Goal: Task Accomplishment & Management: Manage account settings

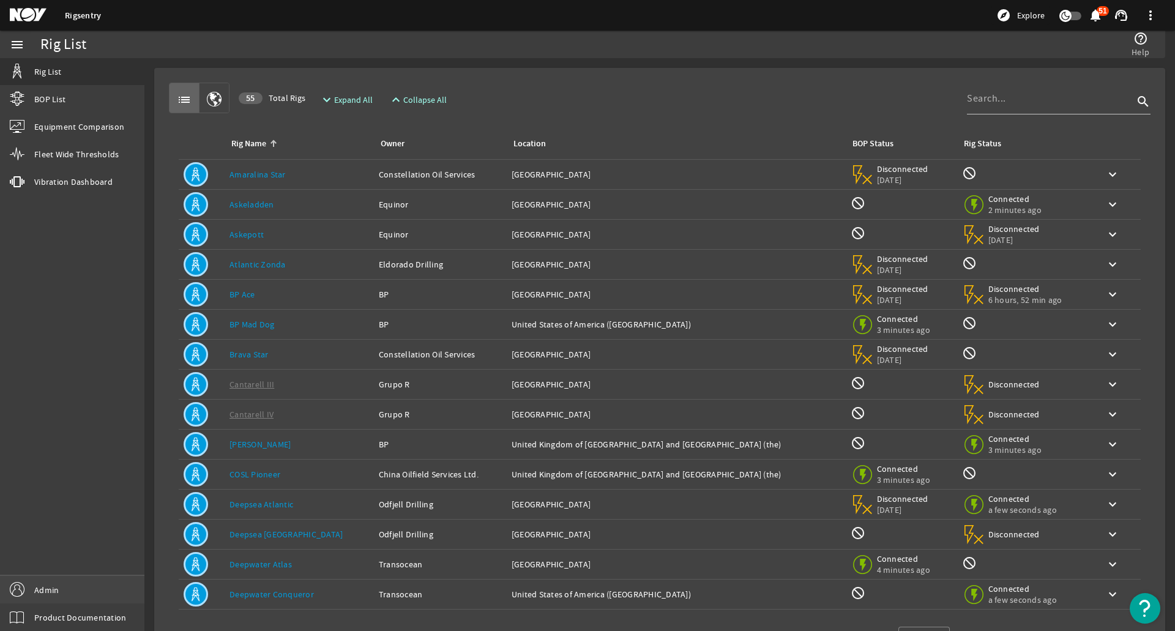
click at [84, 589] on link "Admin" at bounding box center [72, 590] width 144 height 28
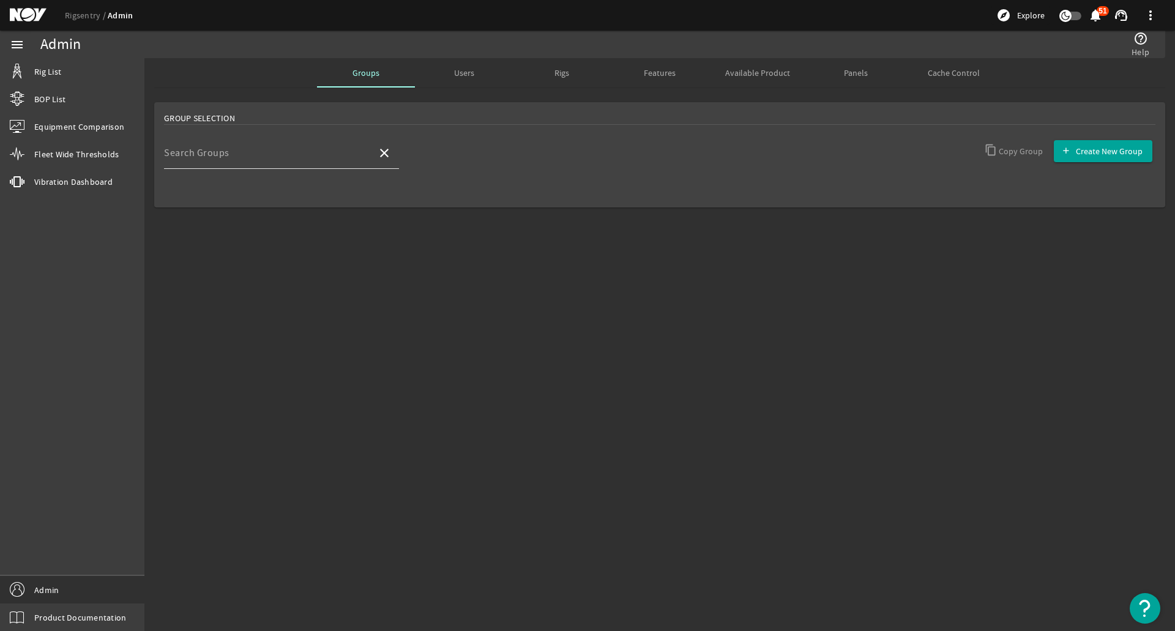
click at [326, 163] on input "Search Groups" at bounding box center [265, 158] width 203 height 15
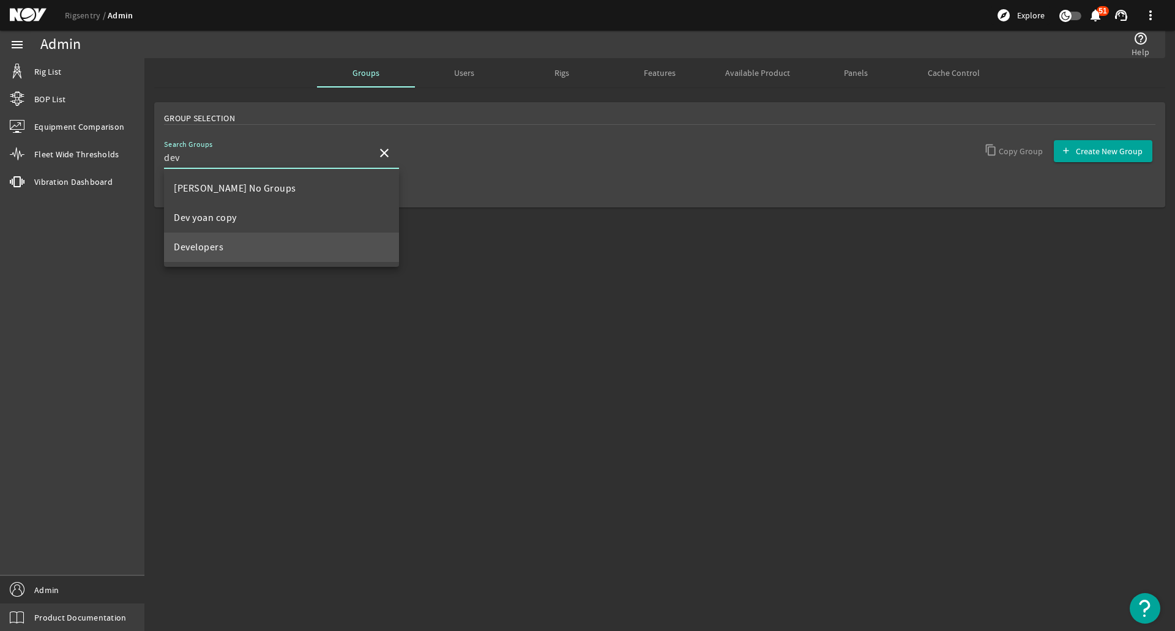
type input "dev"
click at [259, 247] on mat-option "Developers" at bounding box center [281, 247] width 235 height 29
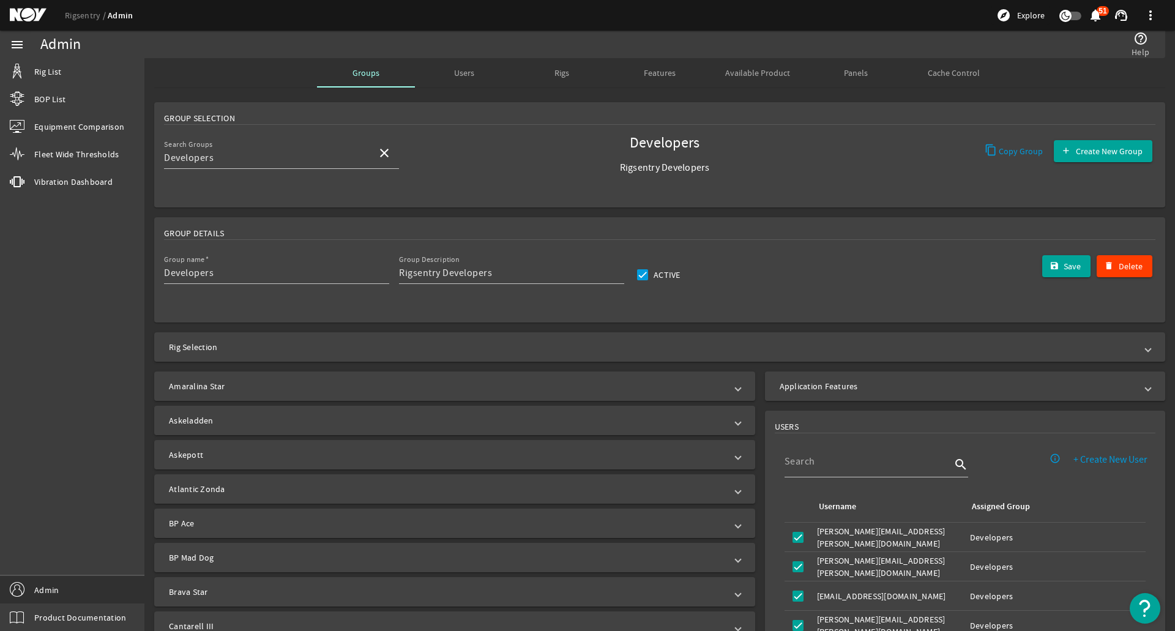
click at [889, 384] on mat-panel-title "Application Features" at bounding box center [958, 386] width 356 height 12
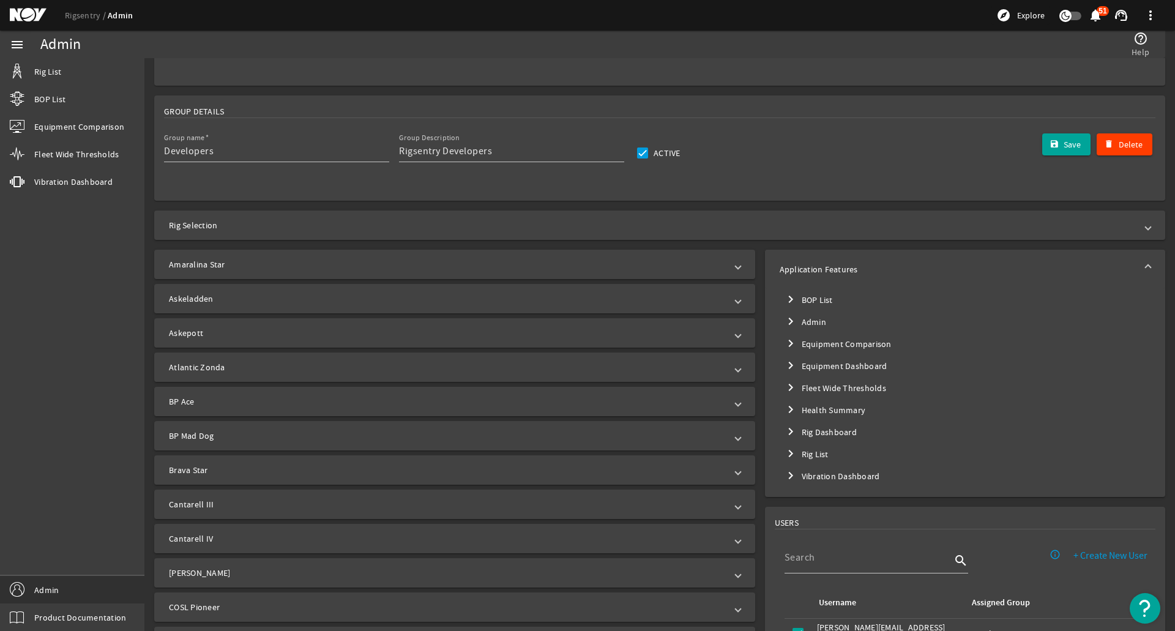
scroll to position [122, 0]
click at [813, 450] on mat-tree-node "chevron_right Rig List" at bounding box center [965, 453] width 371 height 22
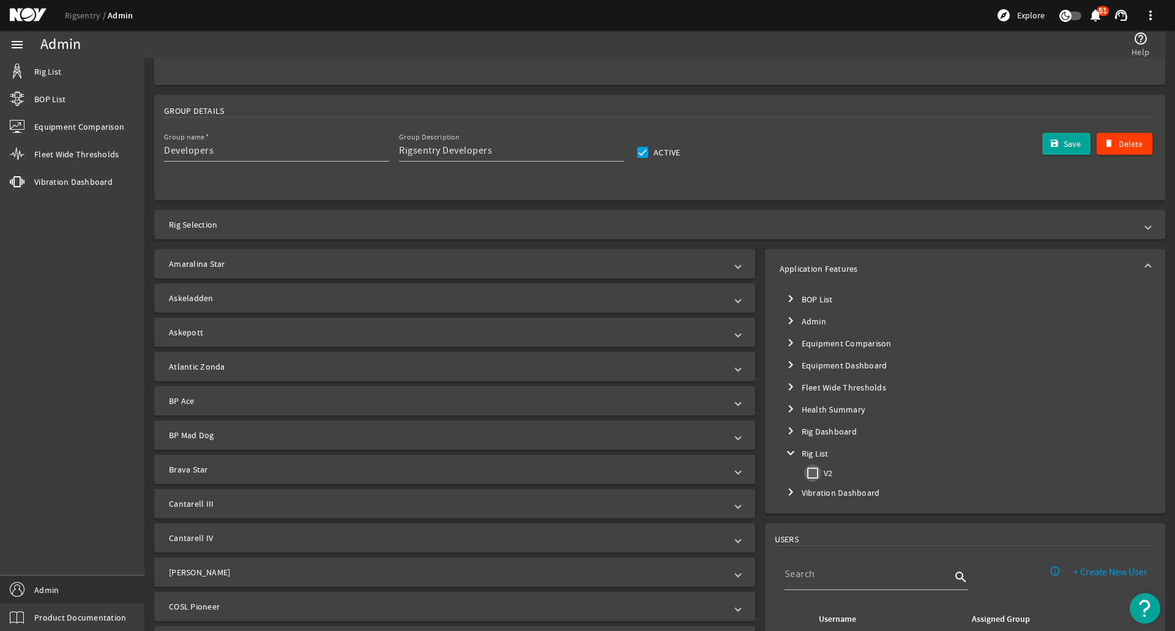
click at [810, 479] on input "V2" at bounding box center [812, 472] width 17 height 17
checkbox input "true"
click at [1064, 149] on span "Save" at bounding box center [1072, 144] width 17 height 12
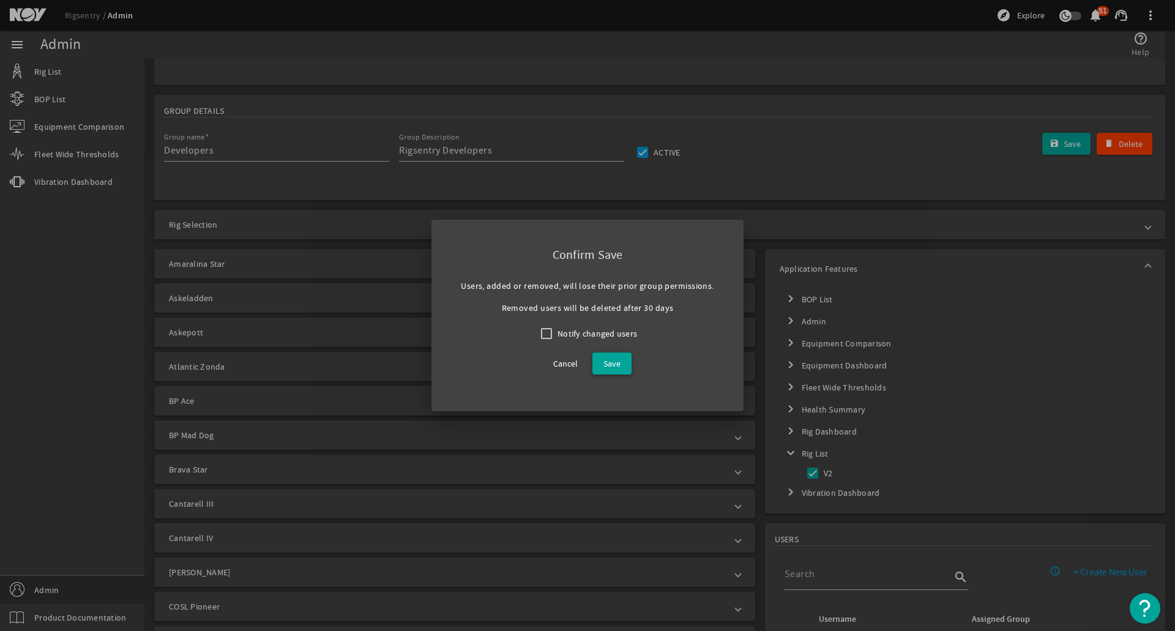
click at [611, 362] on span "Save" at bounding box center [611, 363] width 17 height 15
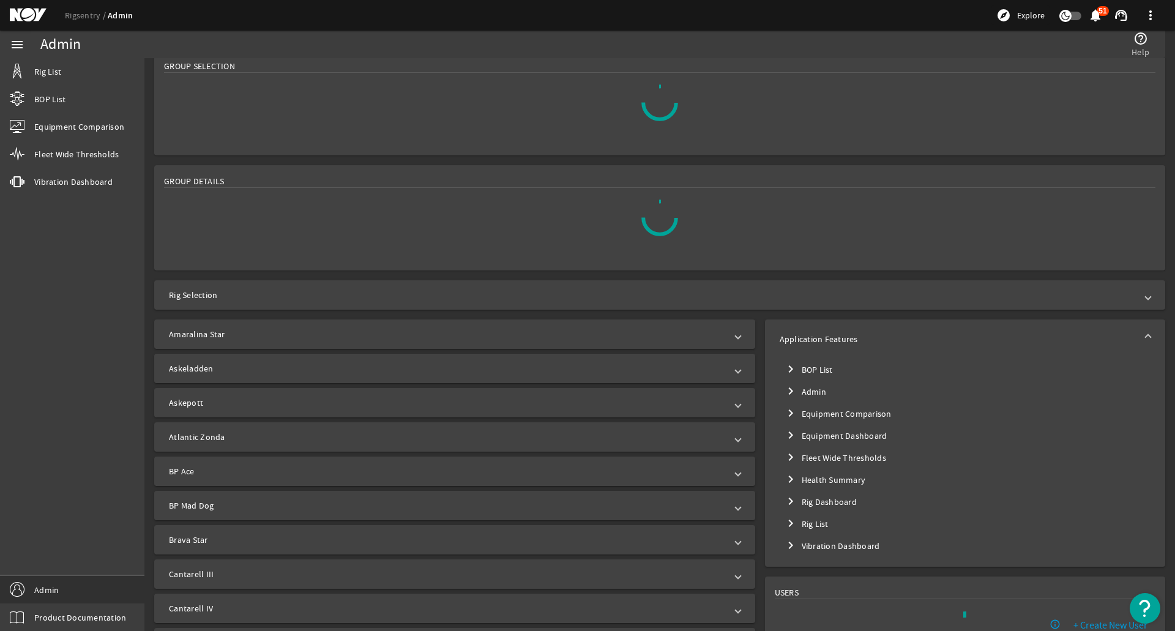
scroll to position [0, 0]
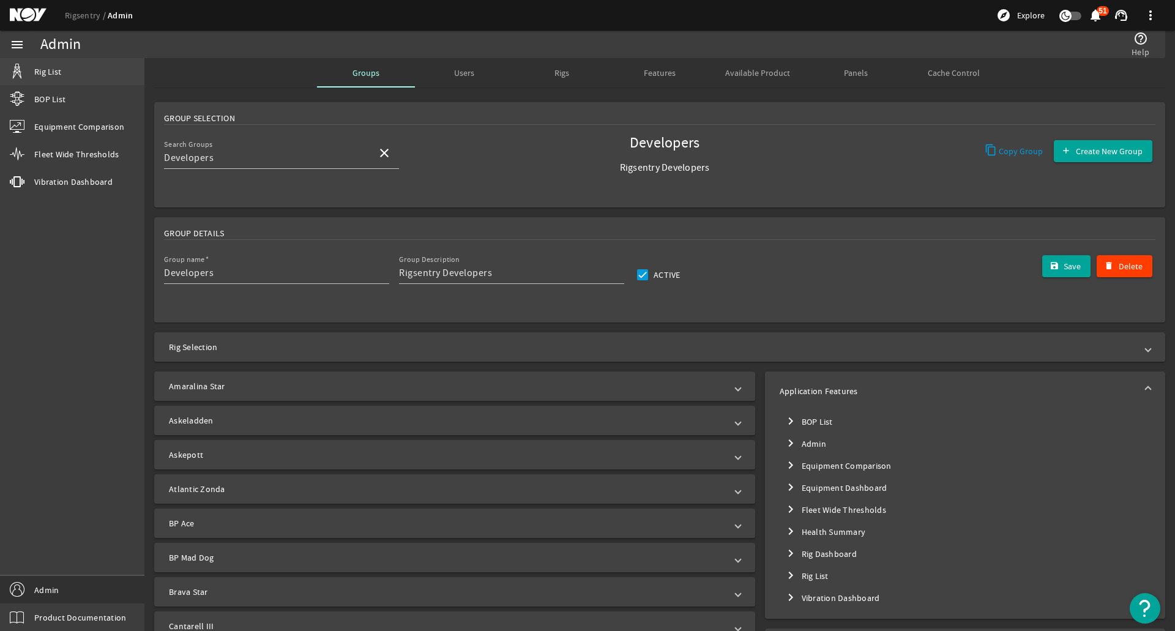
click at [58, 80] on link "Rig List" at bounding box center [72, 71] width 144 height 27
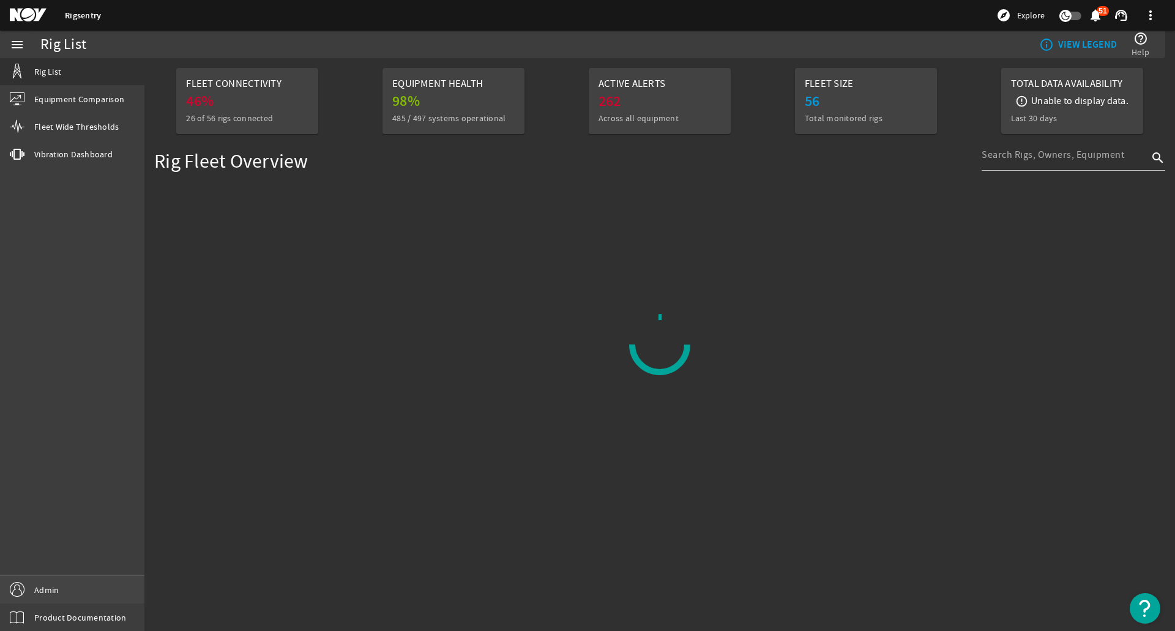
click at [116, 576] on link "Admin" at bounding box center [72, 590] width 144 height 28
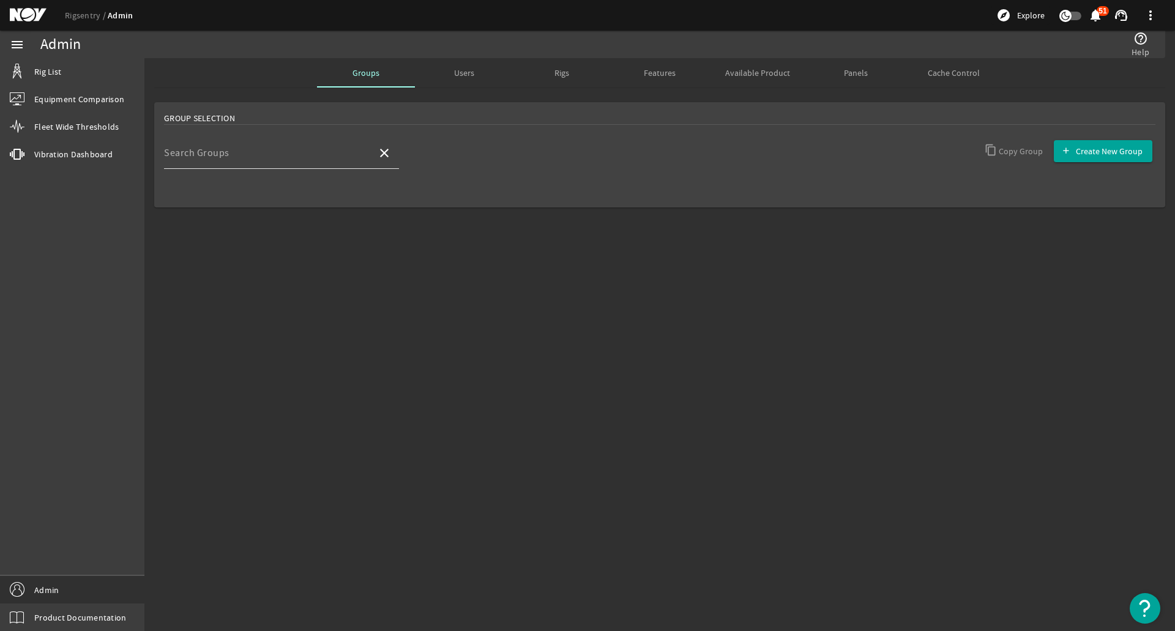
click at [291, 148] on div "Search Groups" at bounding box center [265, 153] width 203 height 32
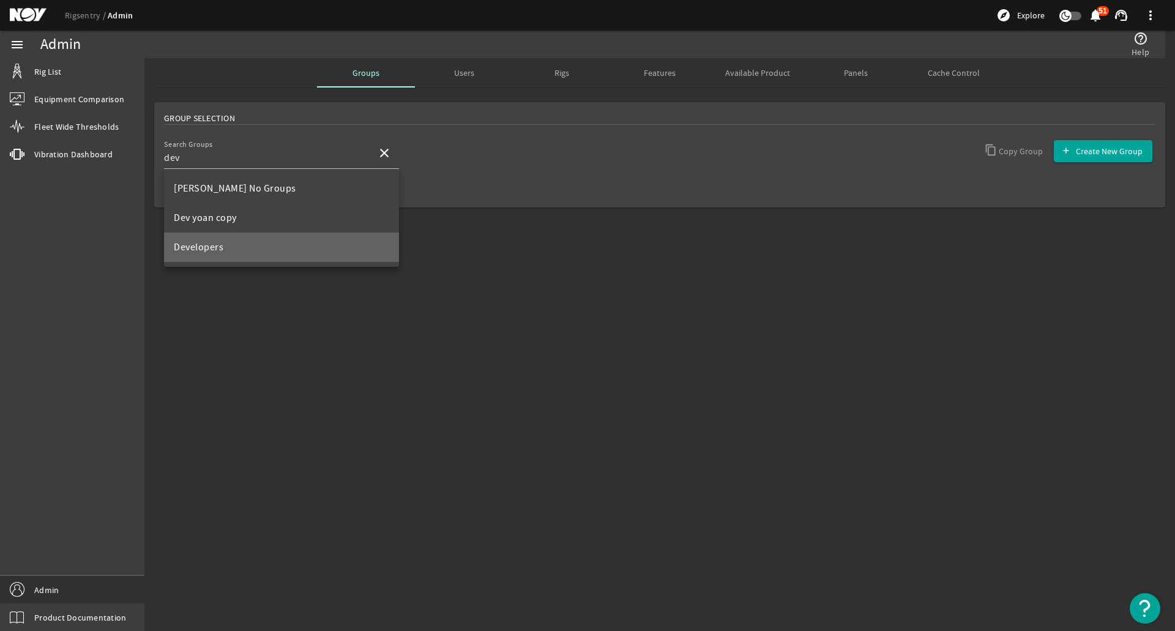
click at [225, 241] on mat-option "Developers" at bounding box center [281, 247] width 235 height 29
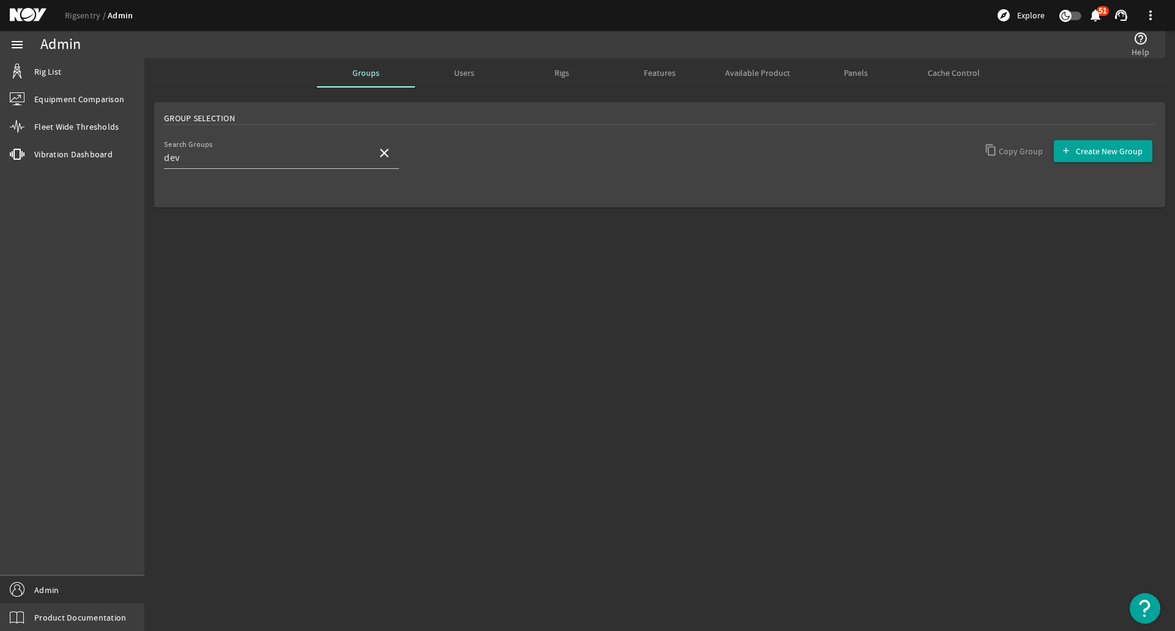
type input "Developers"
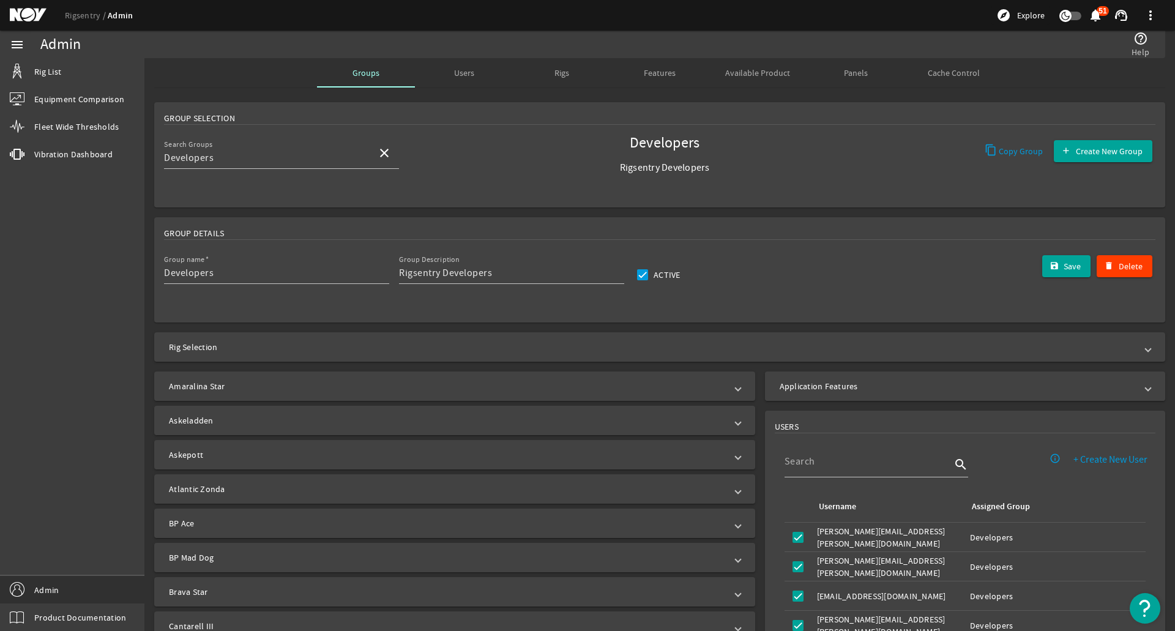
click at [846, 397] on mat-expansion-panel-header "Application Features" at bounding box center [965, 385] width 400 height 29
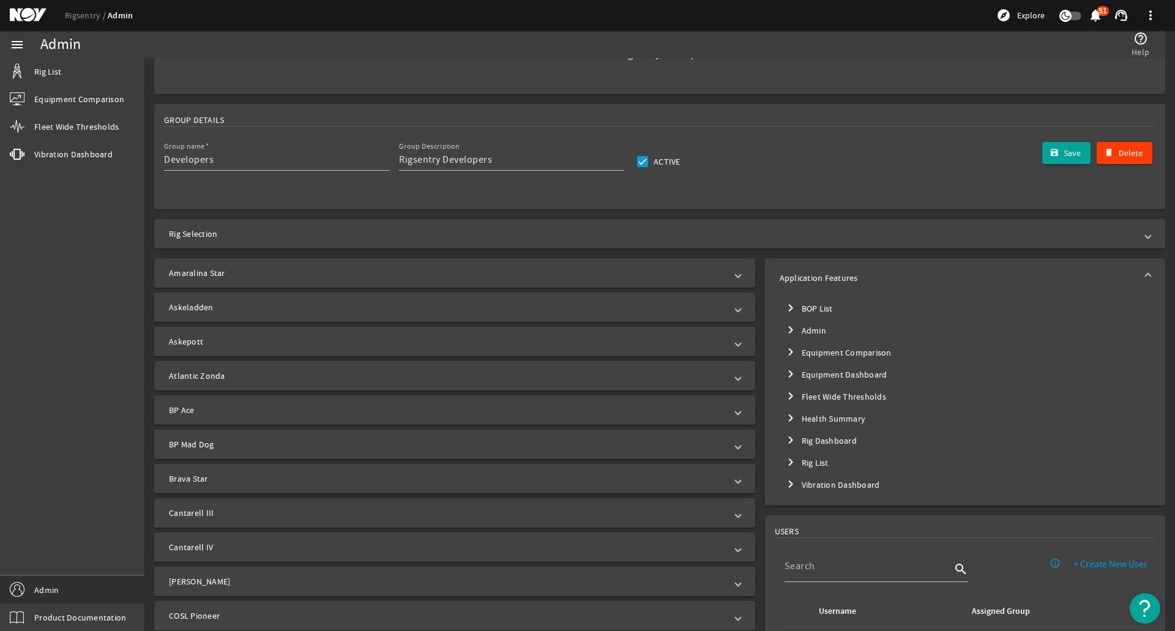
scroll to position [122, 0]
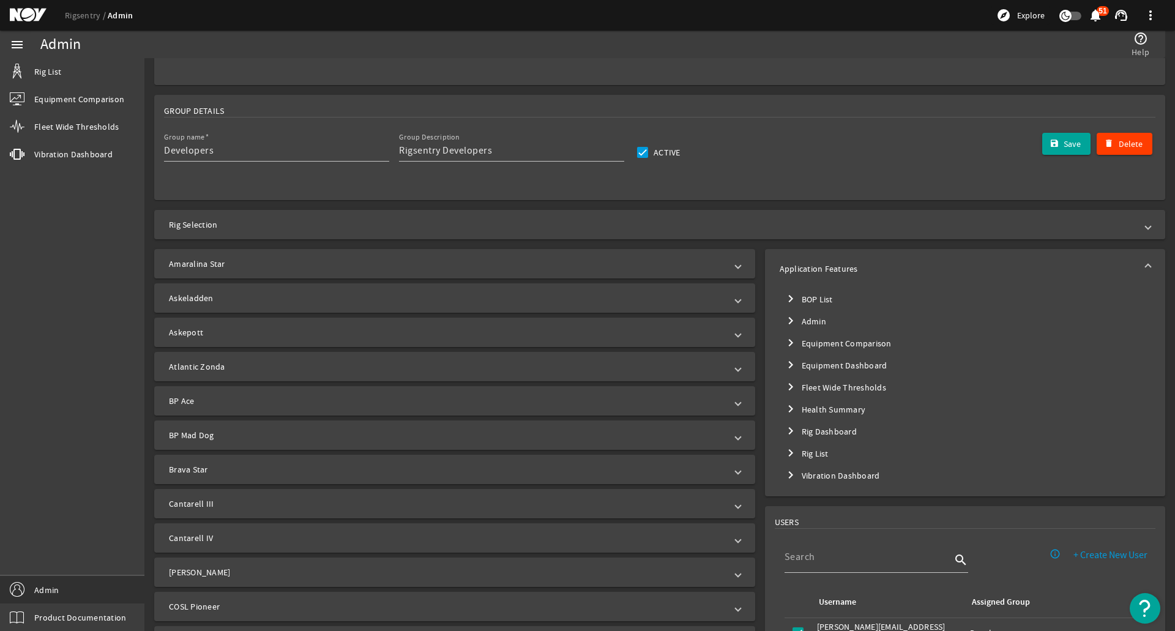
click at [825, 370] on mat-tree-node "chevron_right Equipment Dashboard" at bounding box center [965, 365] width 371 height 22
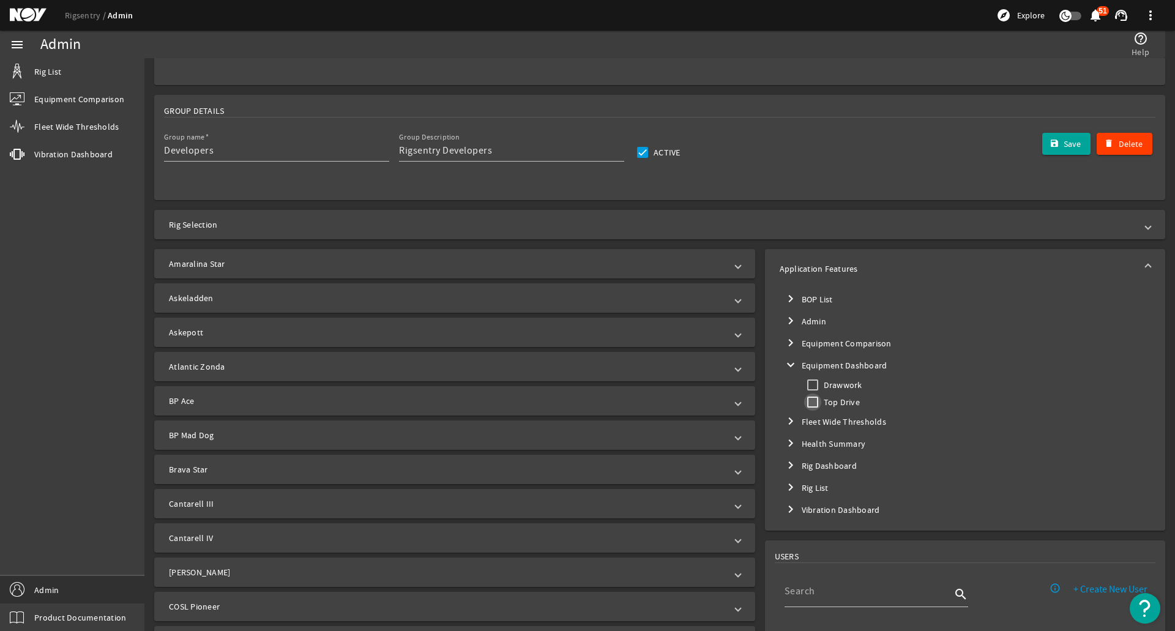
click at [807, 401] on input "Top Drive" at bounding box center [812, 401] width 17 height 17
checkbox input "true"
click at [797, 492] on span "Toggle Rig List" at bounding box center [790, 487] width 29 height 29
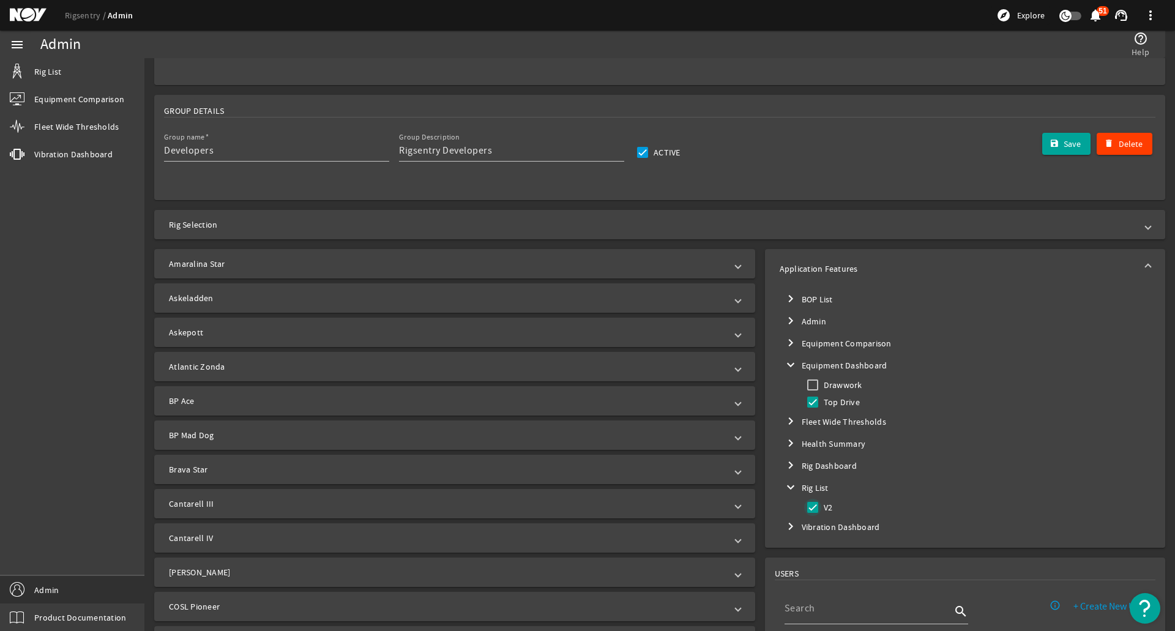
click at [806, 509] on input "V2" at bounding box center [812, 507] width 17 height 17
checkbox input "false"
click at [1068, 137] on span "submit" at bounding box center [1066, 143] width 49 height 29
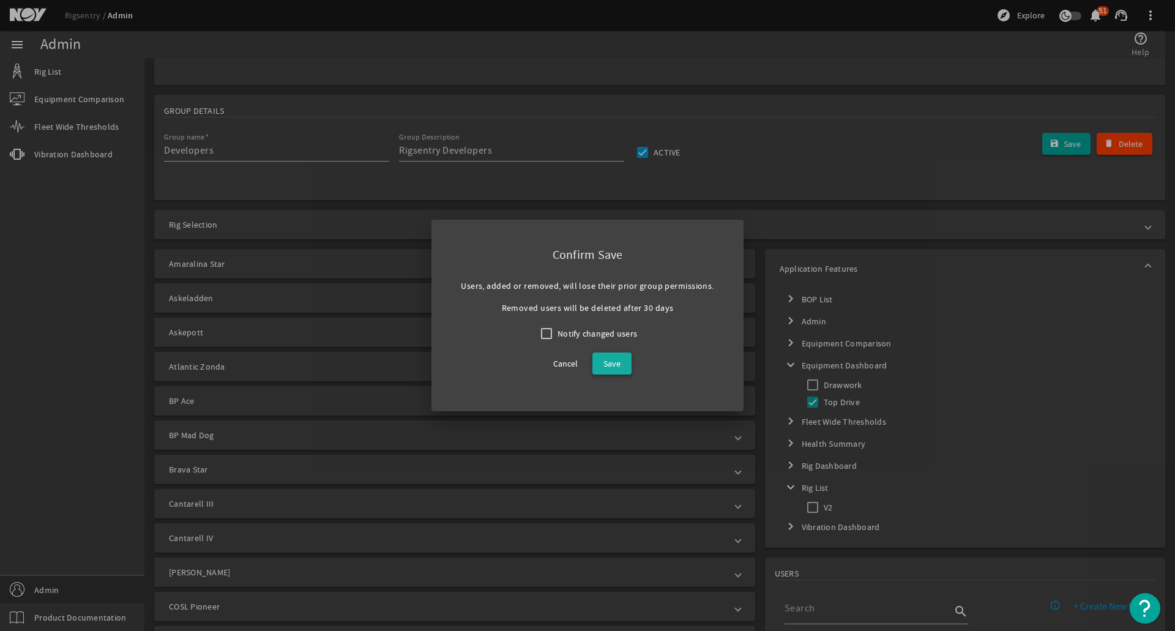
click at [602, 364] on span at bounding box center [611, 363] width 39 height 29
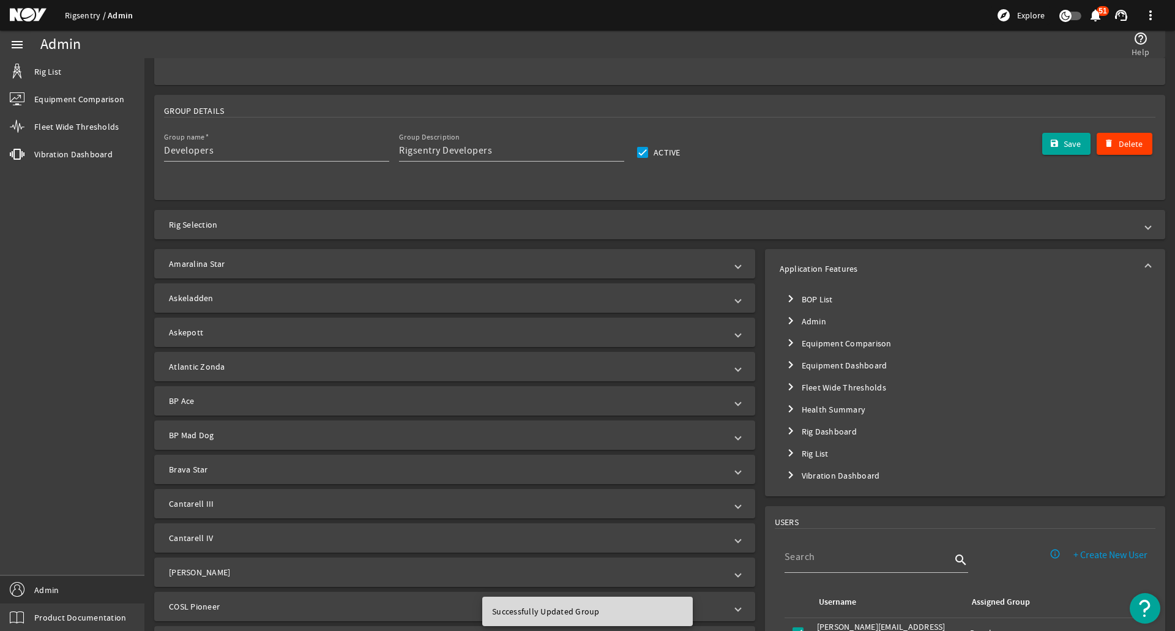
click at [85, 17] on link "Rigsentry" at bounding box center [86, 15] width 43 height 11
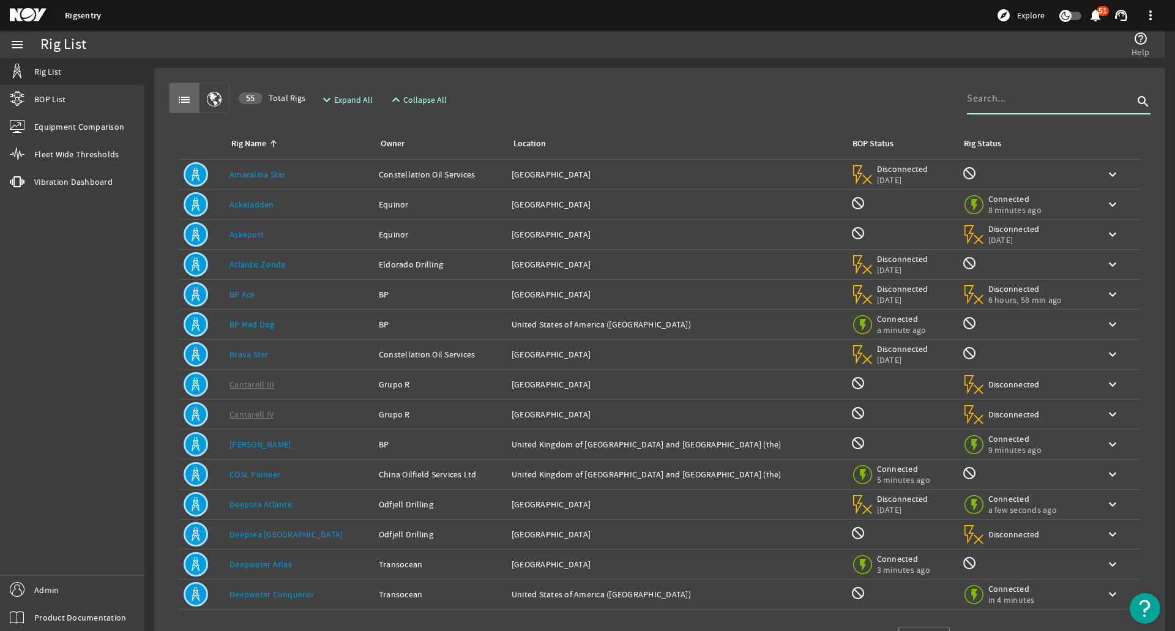
click at [993, 100] on input at bounding box center [1050, 98] width 166 height 15
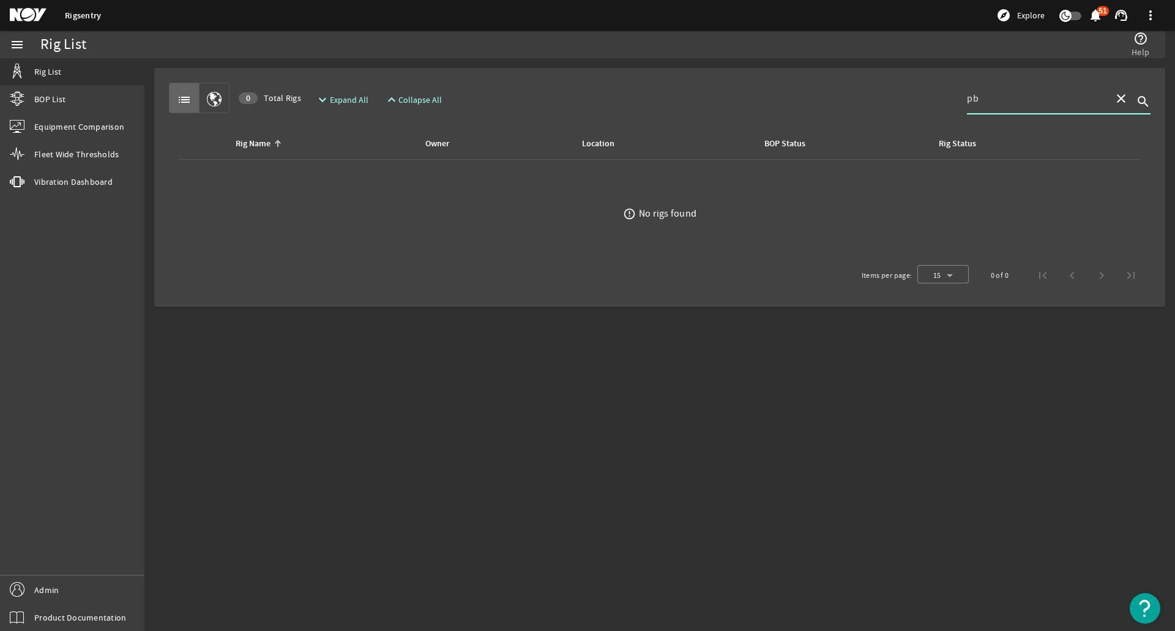
type input "p"
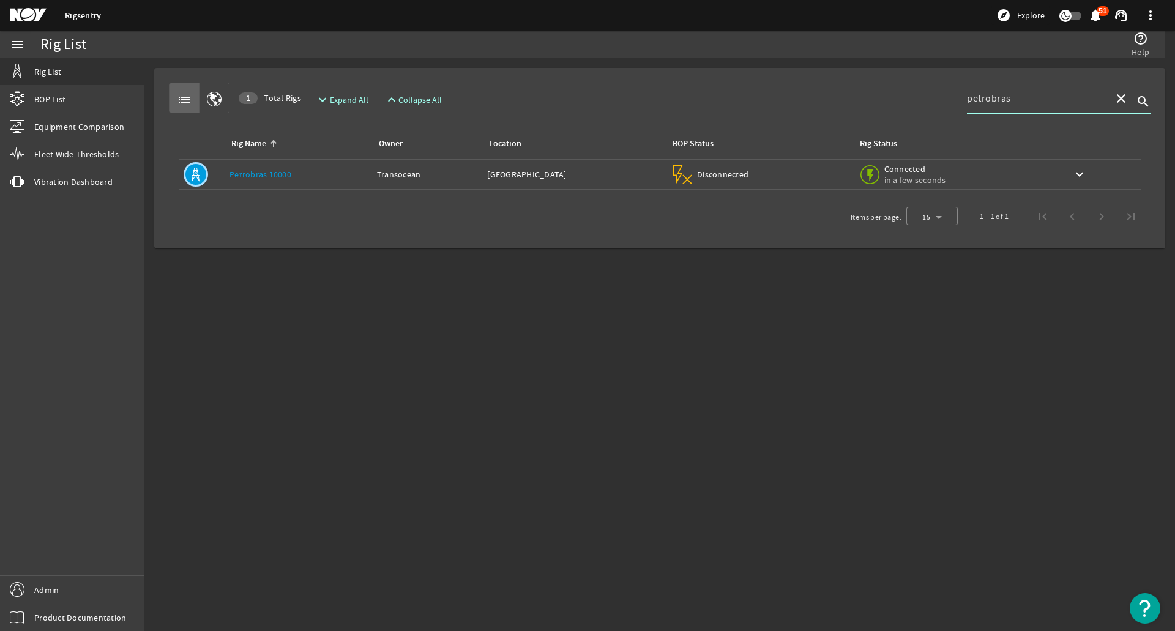
type input "petrobras"
click at [411, 162] on td "Owner: Transocean" at bounding box center [427, 175] width 111 height 30
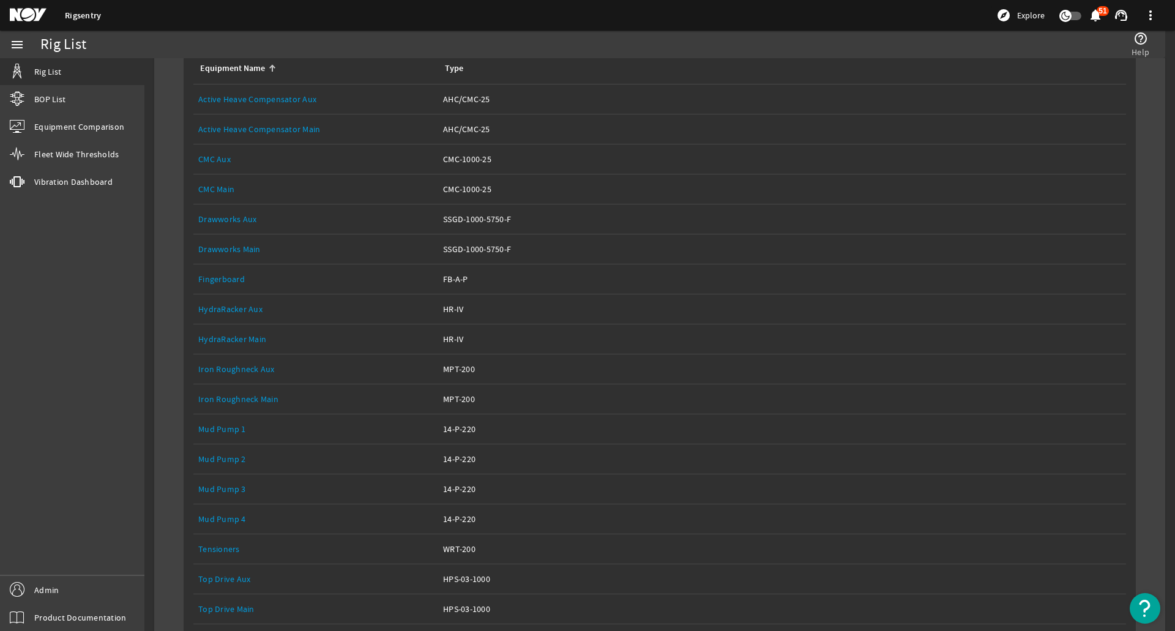
scroll to position [245, 0]
click at [289, 547] on div "Equipment Name: Top Drive Aux" at bounding box center [315, 549] width 235 height 12
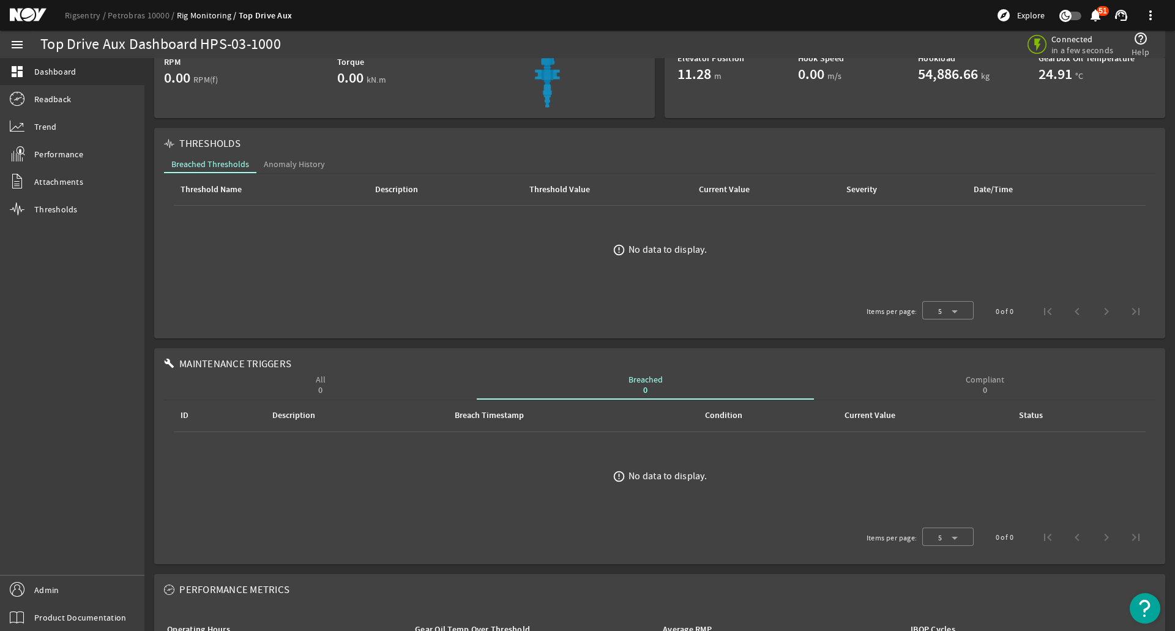
scroll to position [122, 0]
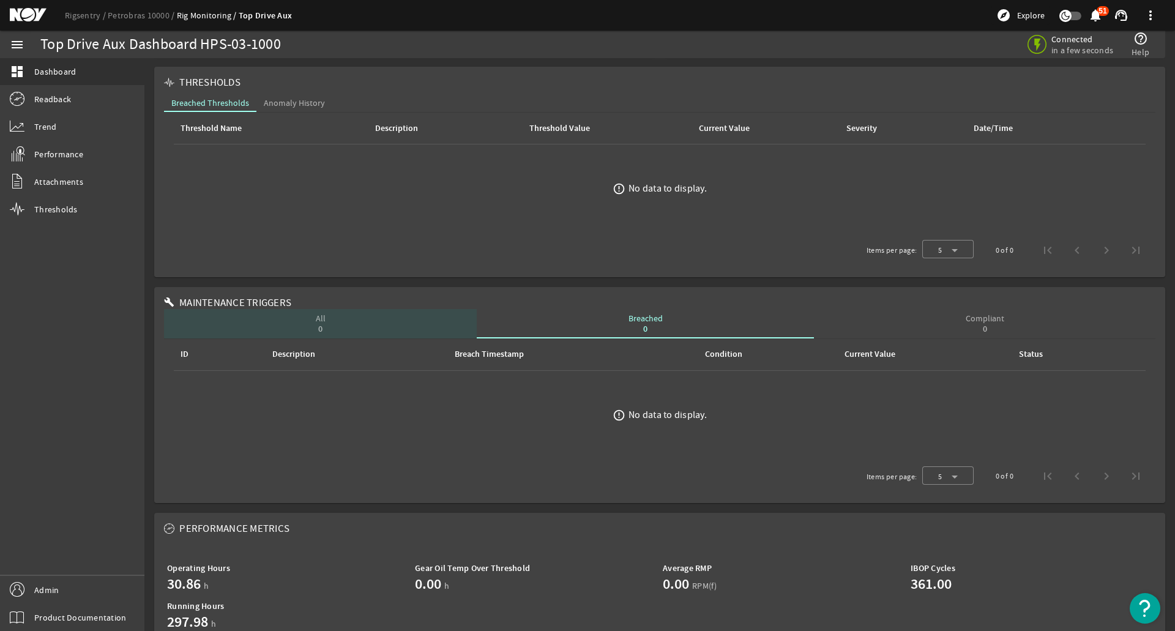
click at [325, 323] on div "All 0" at bounding box center [320, 323] width 313 height 29
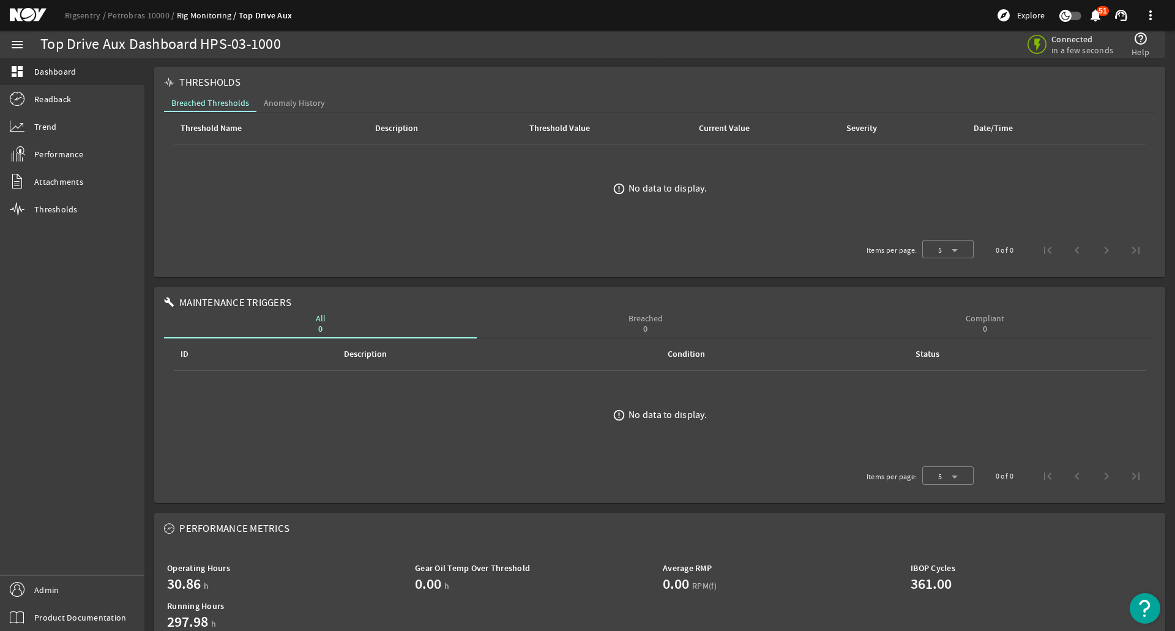
click at [587, 326] on div "Breached 0" at bounding box center [645, 323] width 337 height 29
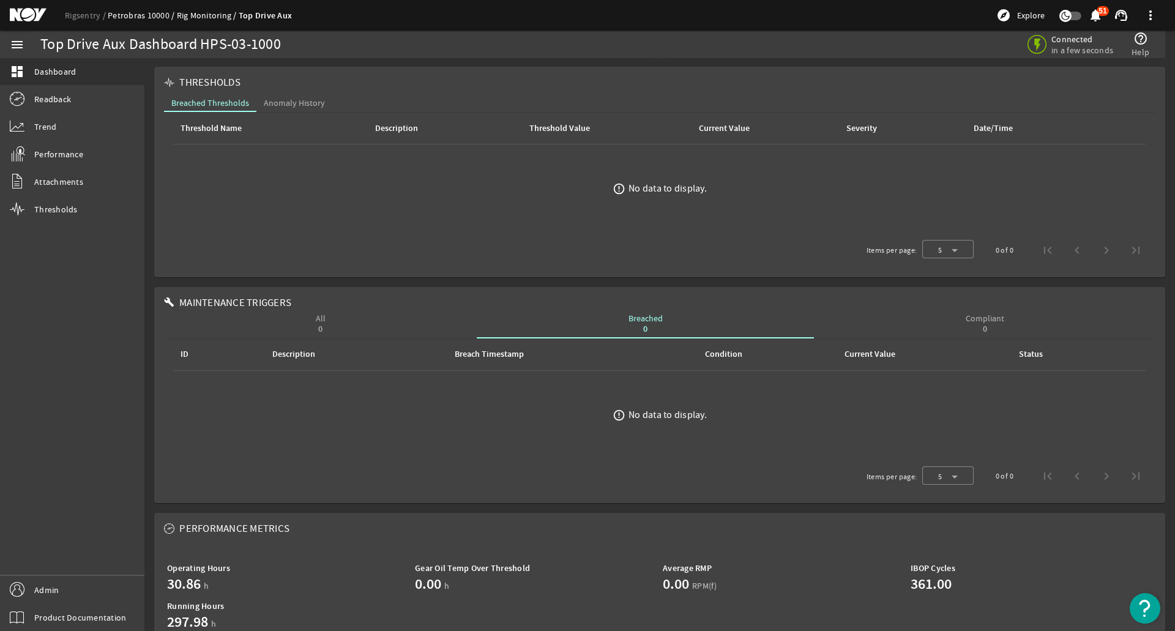
click at [133, 16] on link "Petrobras 10000" at bounding box center [142, 15] width 69 height 11
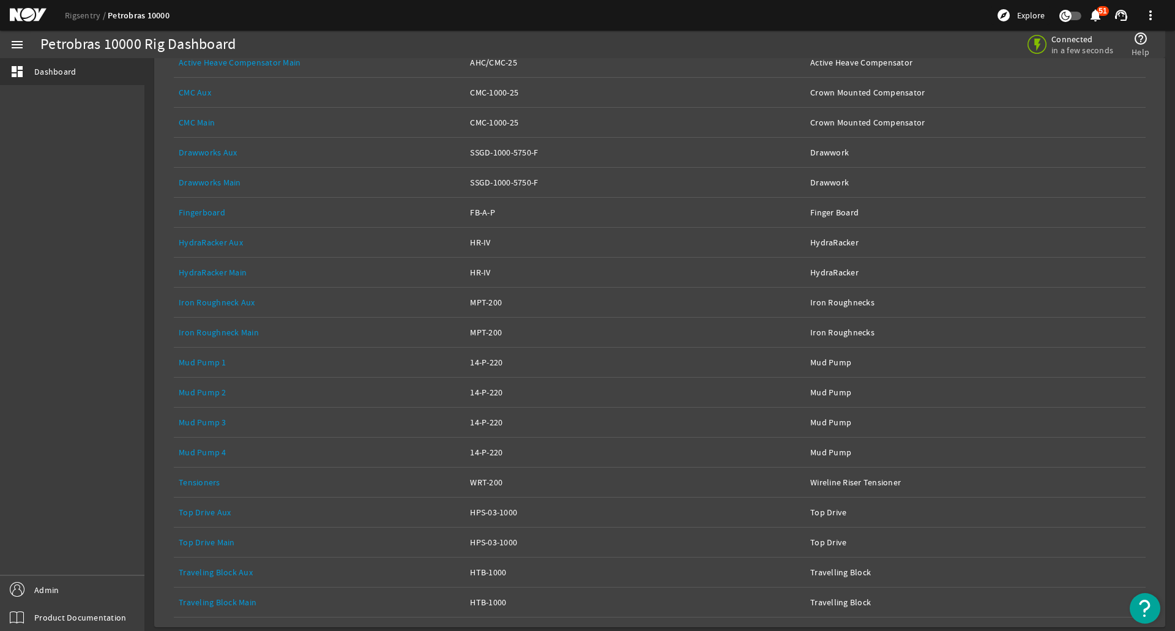
scroll to position [317, 0]
click at [231, 537] on link "Top Drive Main" at bounding box center [207, 540] width 56 height 11
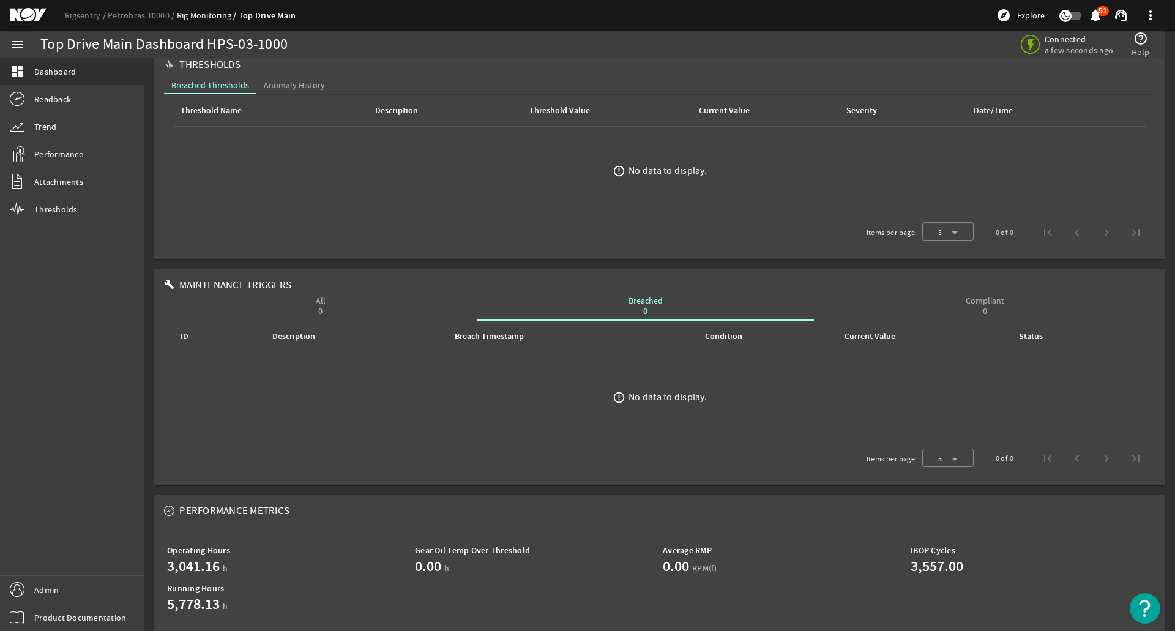
scroll to position [166, 0]
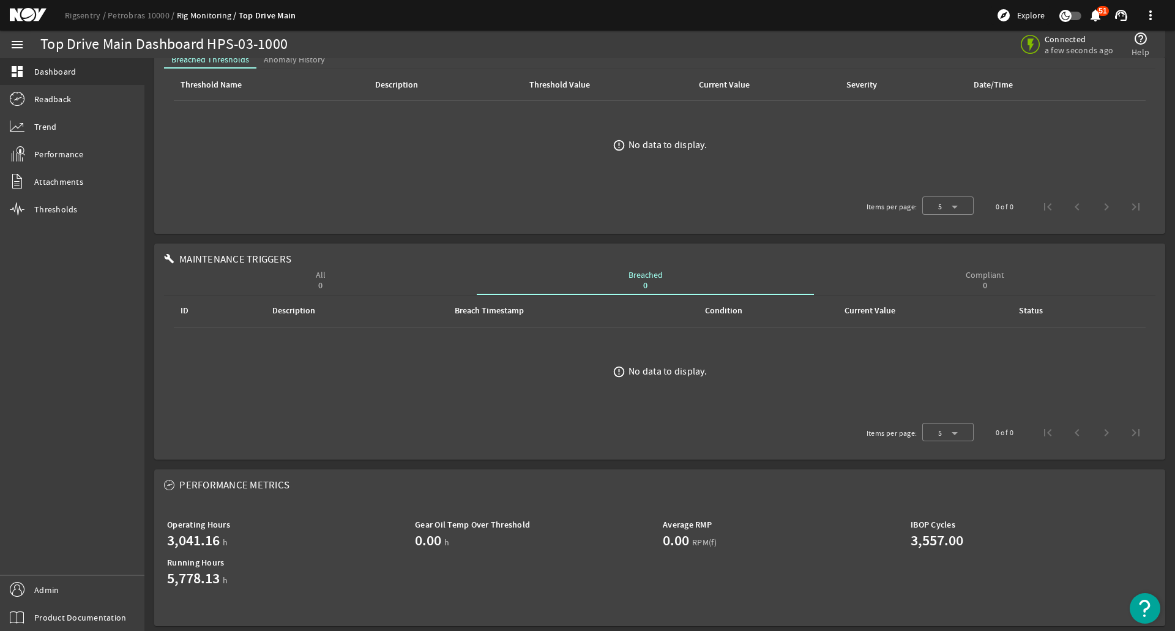
click at [316, 275] on div "All 0" at bounding box center [321, 280] width 10 height 20
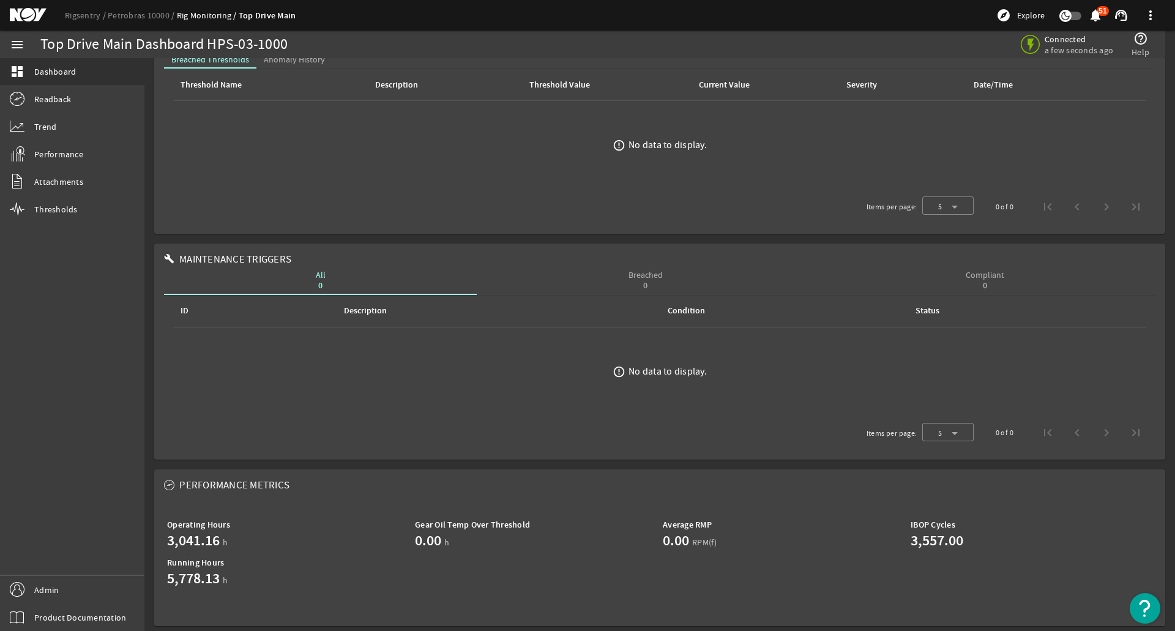
click at [602, 283] on div "Breached 0" at bounding box center [645, 280] width 337 height 29
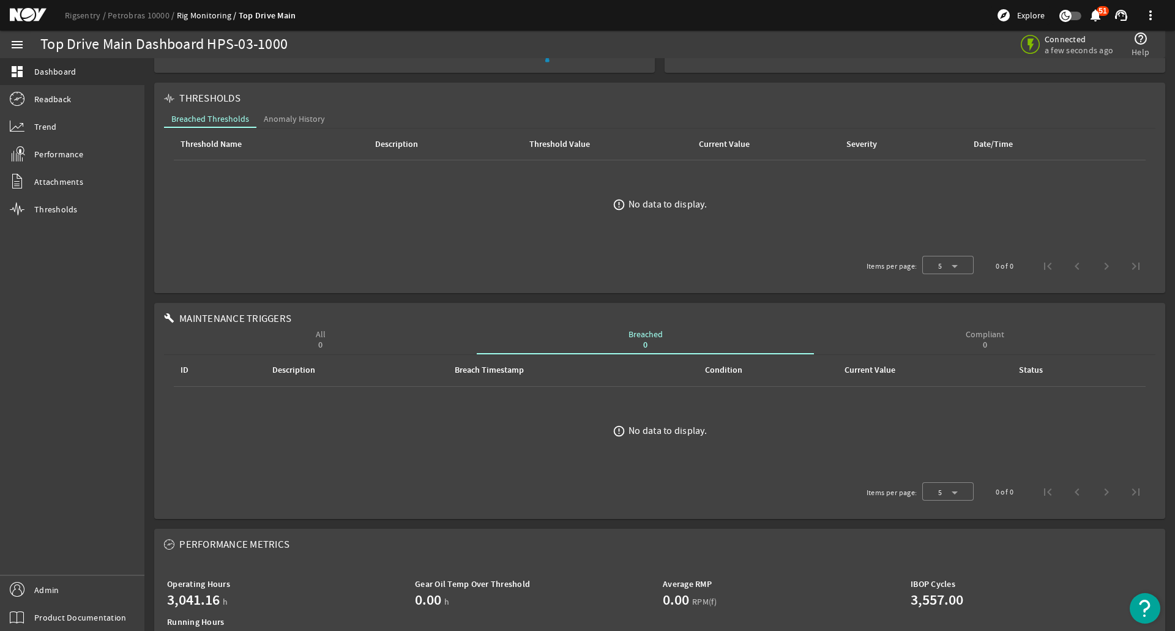
scroll to position [0, 0]
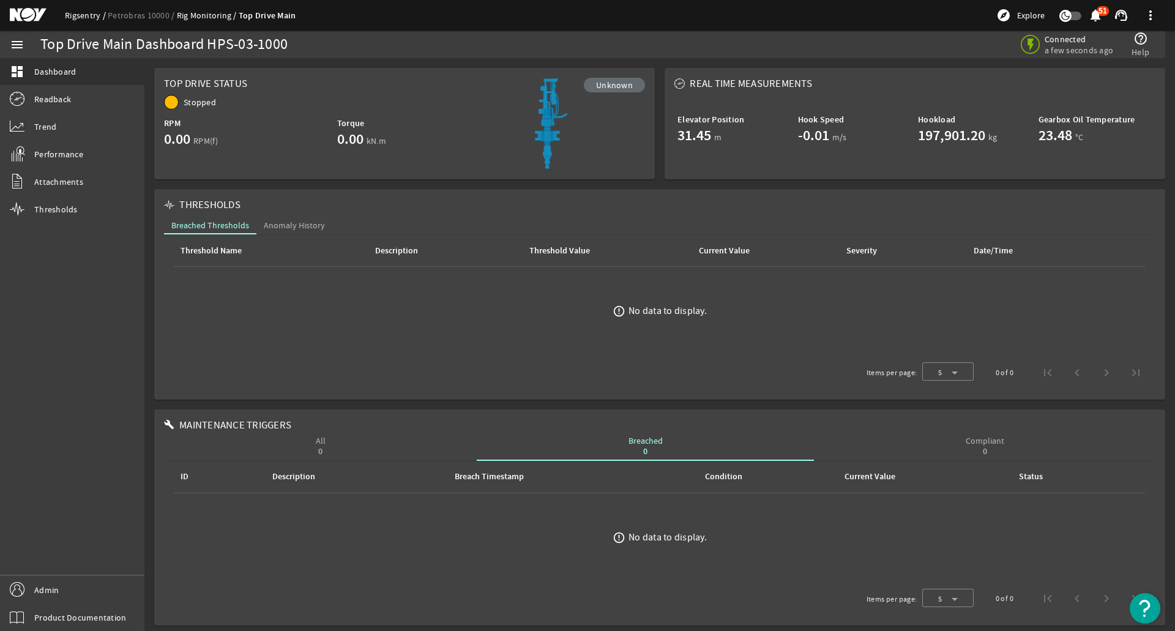
click at [92, 13] on link "Rigsentry" at bounding box center [86, 15] width 43 height 11
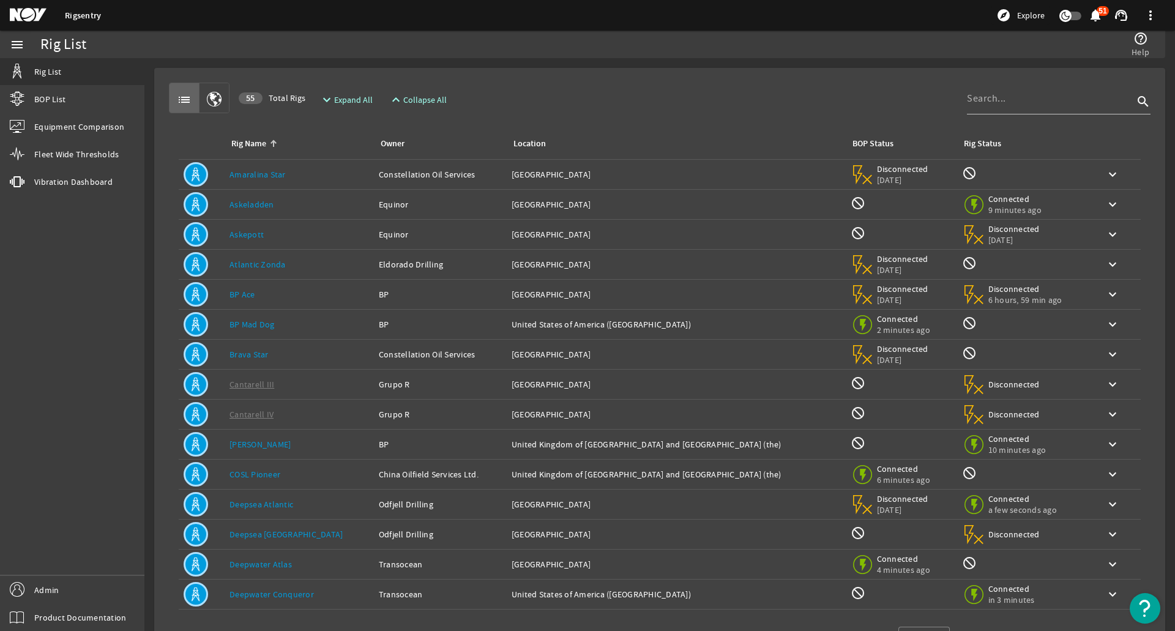
click at [343, 303] on td "Rig Name: BP Ace" at bounding box center [299, 295] width 149 height 30
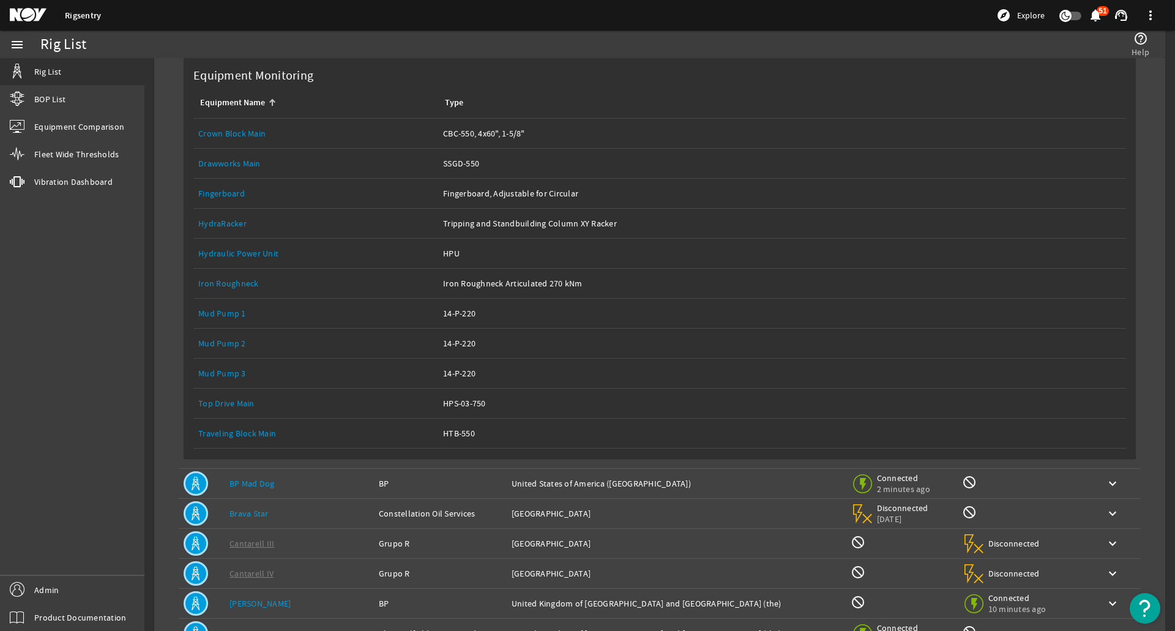
scroll to position [367, 0]
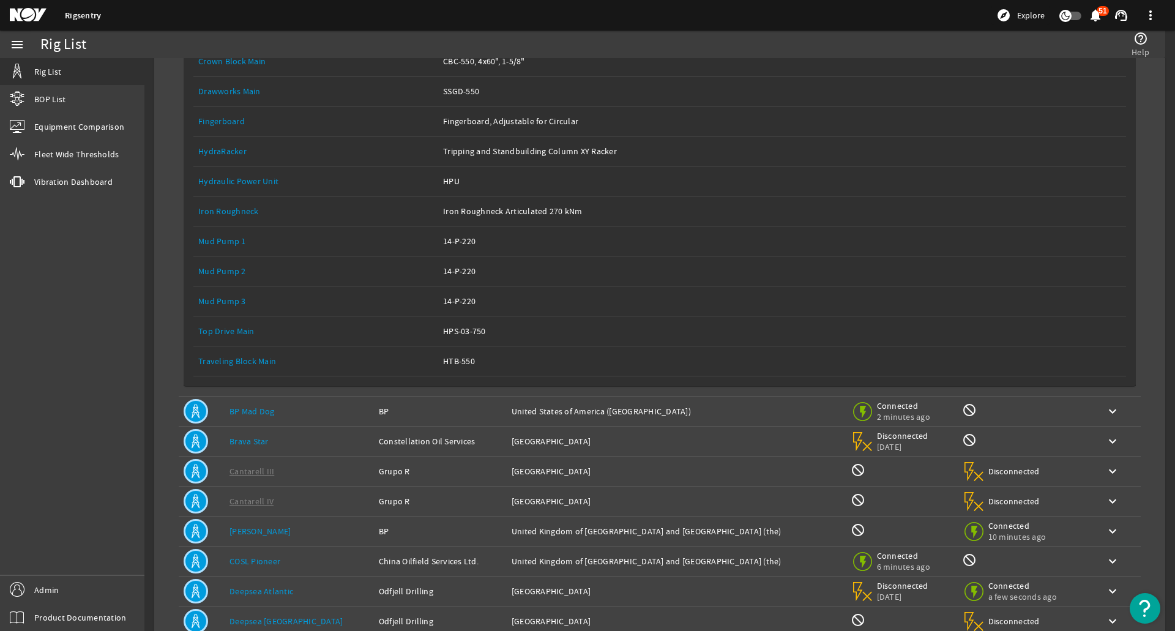
click at [280, 332] on div "Equipment Name: Top Drive Main" at bounding box center [315, 331] width 235 height 12
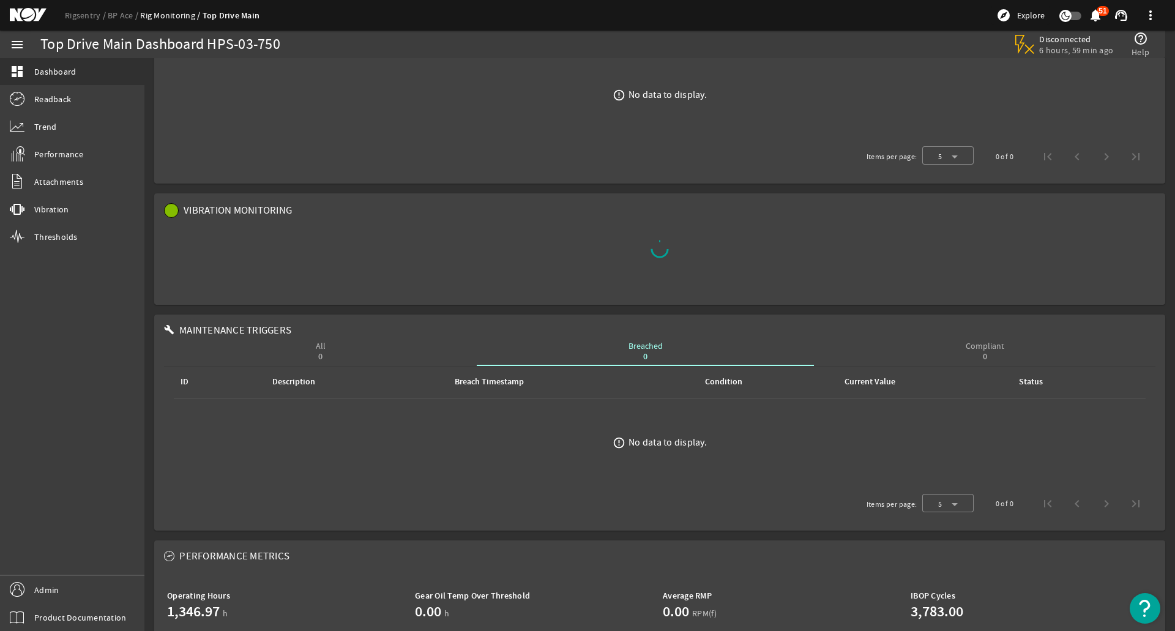
scroll to position [245, 0]
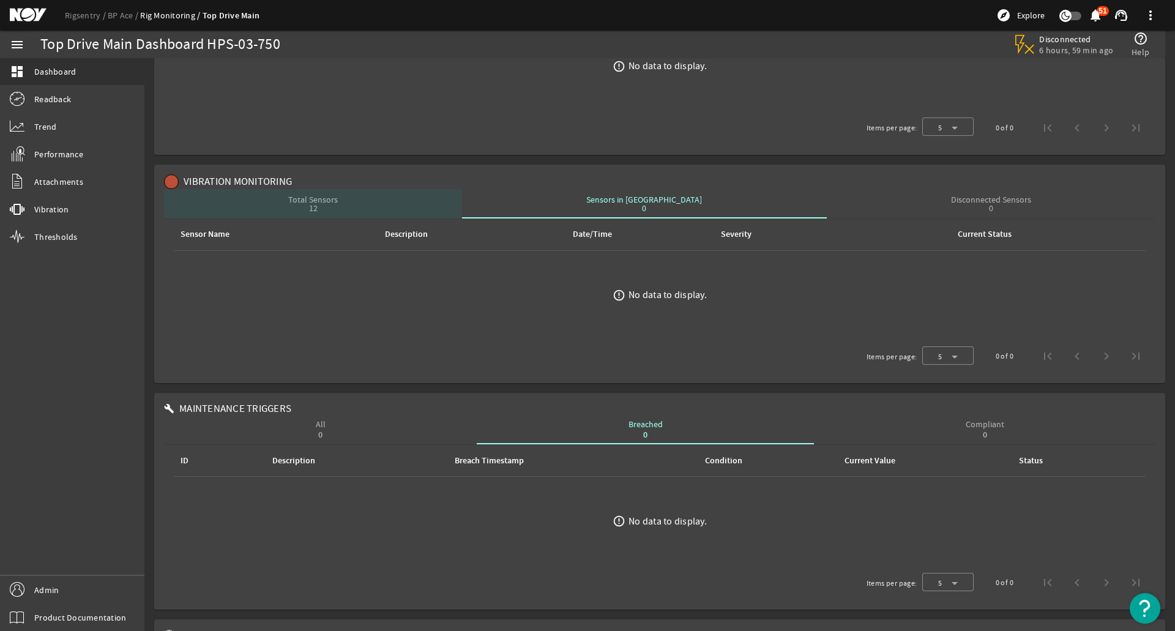
click at [338, 201] on div "Total Sensors 12" at bounding box center [313, 203] width 50 height 17
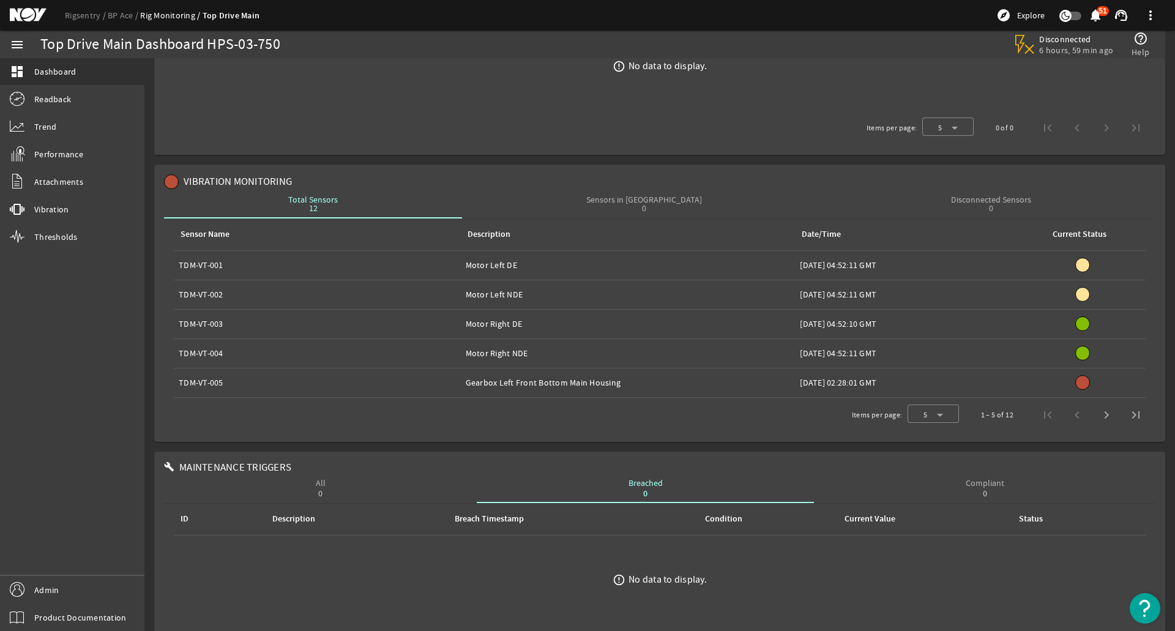
click at [602, 192] on div "Sensors in Alarm 0" at bounding box center [644, 203] width 364 height 29
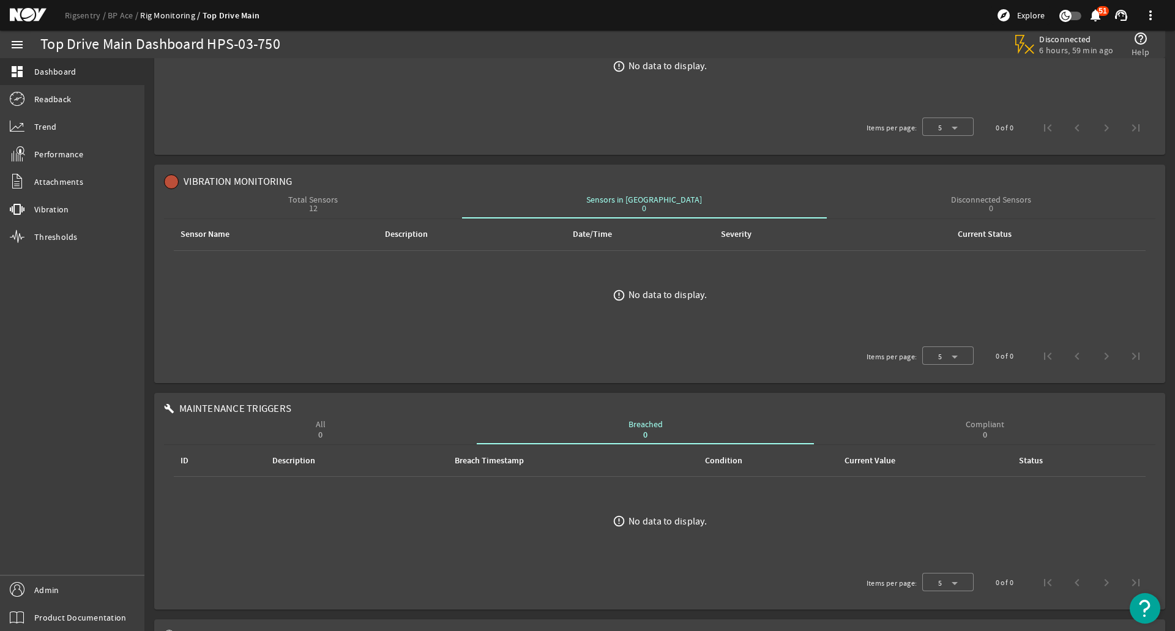
click at [88, 573] on div "menu dashboard Dashboard Readback Trend Performance Attachments vibration Vibra…" at bounding box center [72, 331] width 144 height 600
click at [93, 584] on link "Admin" at bounding box center [72, 590] width 144 height 28
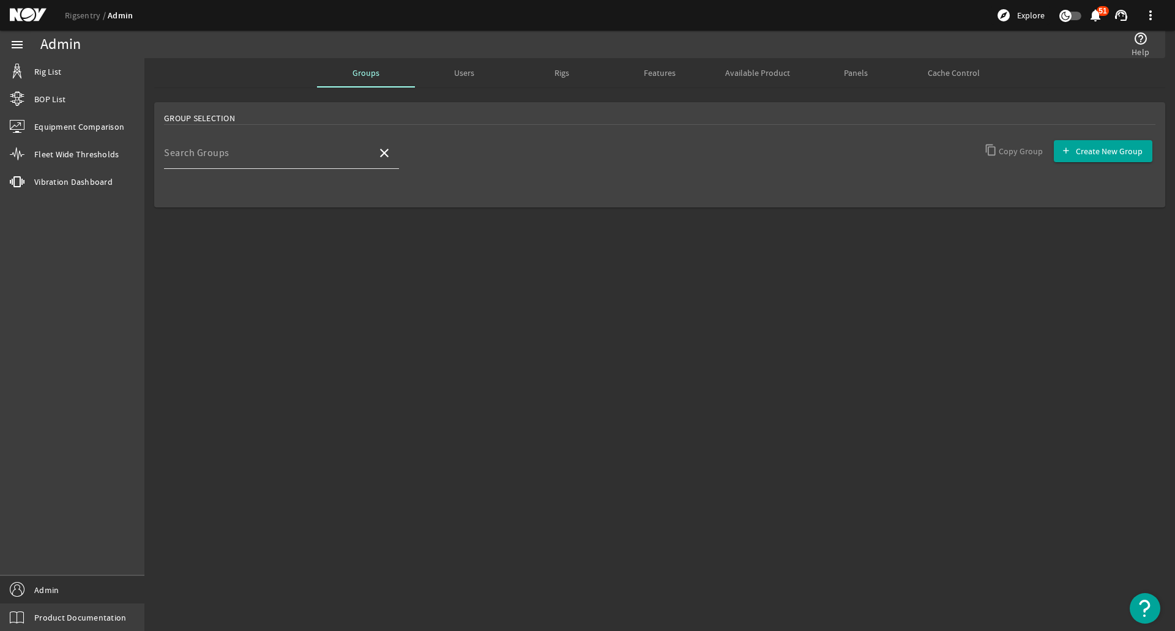
click at [360, 162] on input "Search Groups" at bounding box center [265, 158] width 203 height 15
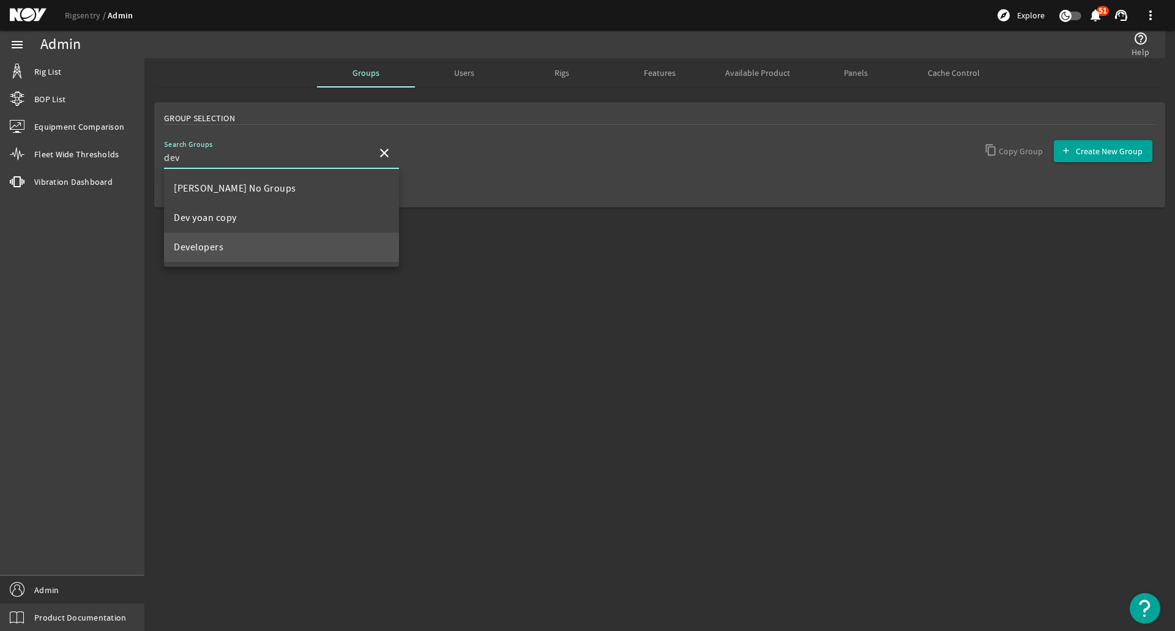
type input "dev"
click at [230, 233] on mat-option "Developers" at bounding box center [281, 247] width 235 height 29
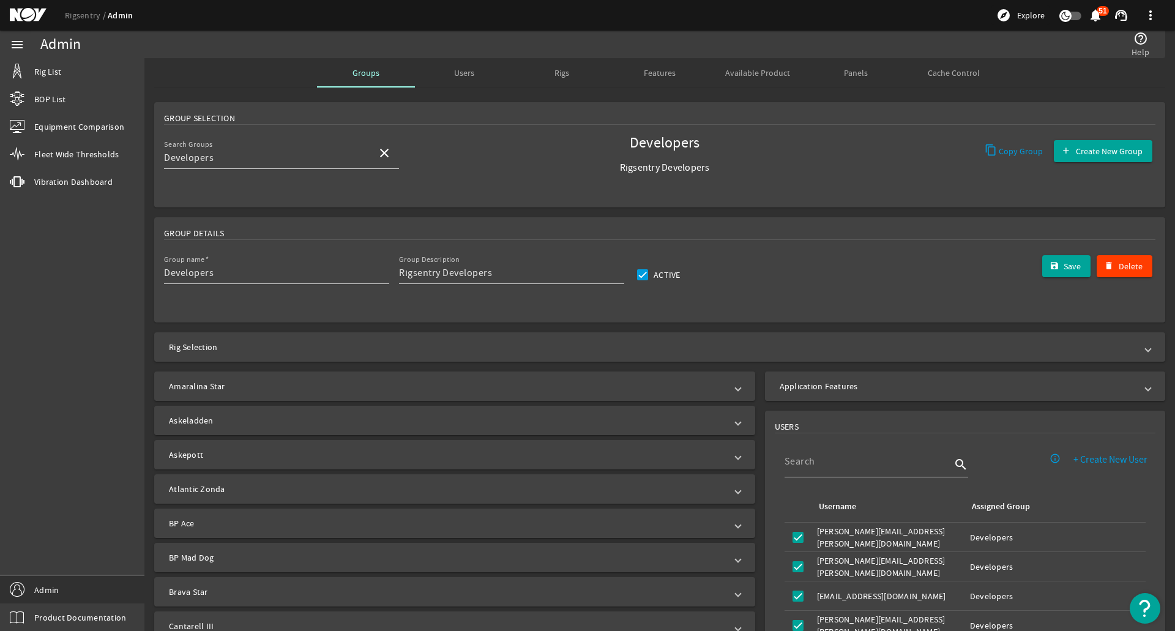
click at [846, 384] on mat-panel-title "Application Features" at bounding box center [958, 386] width 356 height 12
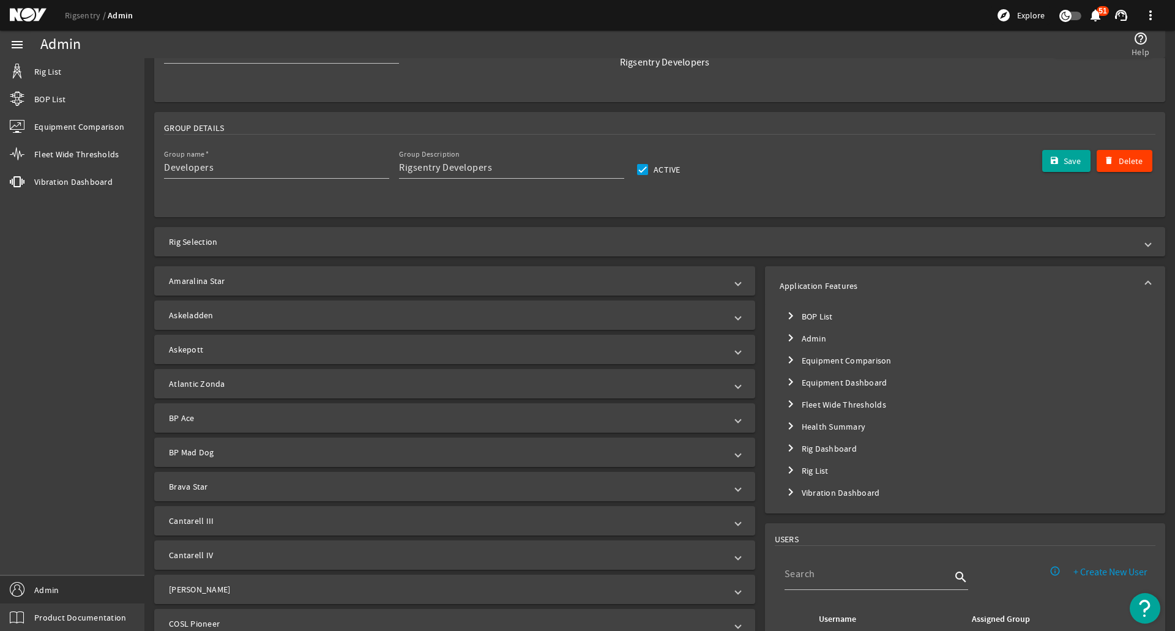
scroll to position [122, 0]
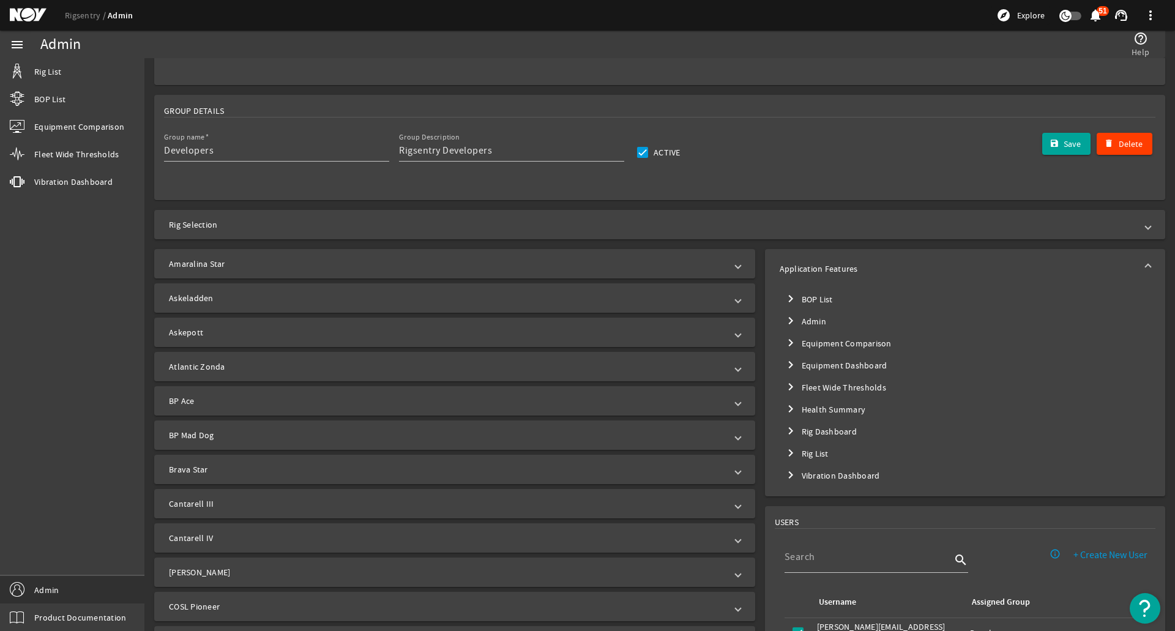
click at [826, 367] on mat-tree-node "chevron_right Equipment Dashboard" at bounding box center [965, 365] width 371 height 22
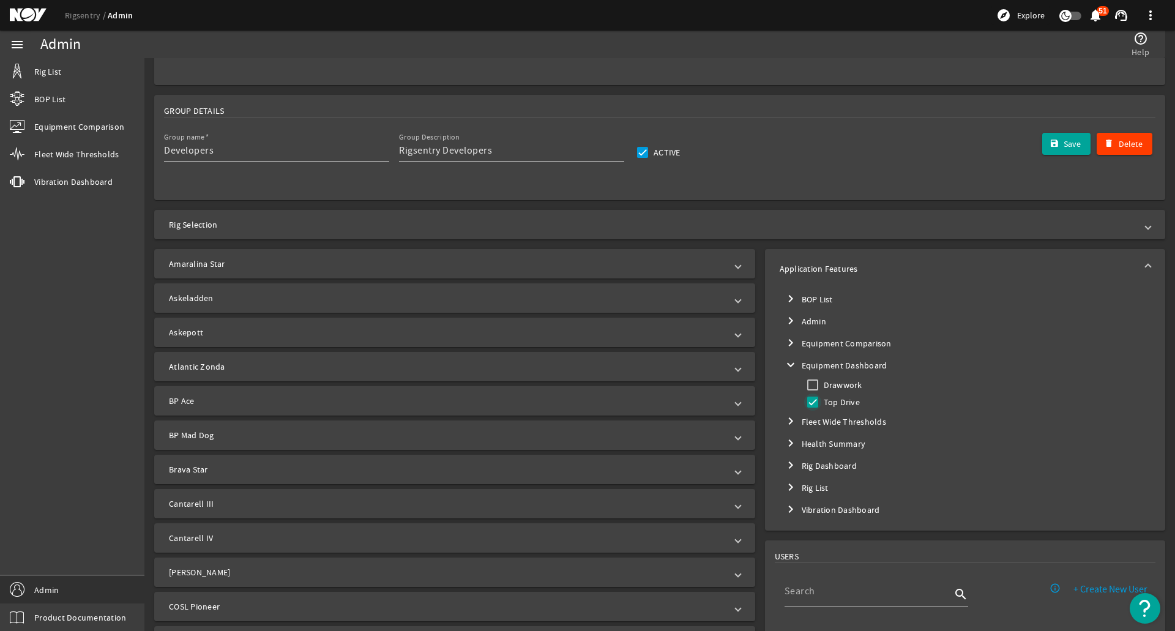
click at [808, 396] on input "Top Drive" at bounding box center [812, 401] width 17 height 17
checkbox input "false"
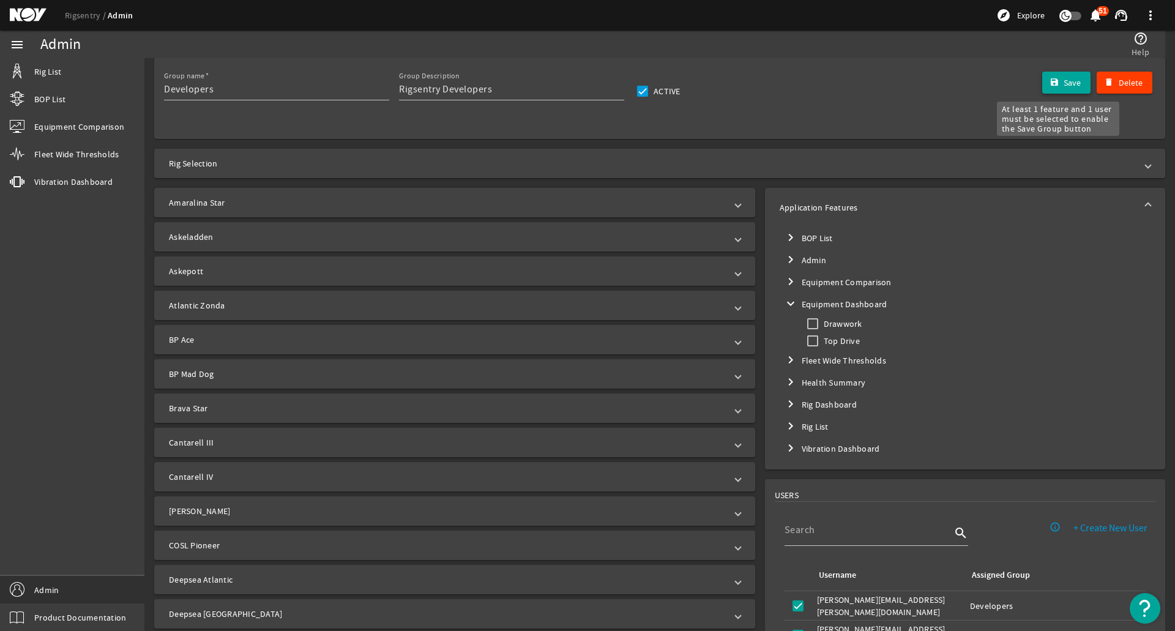
click at [1048, 88] on span "submit" at bounding box center [1066, 82] width 49 height 29
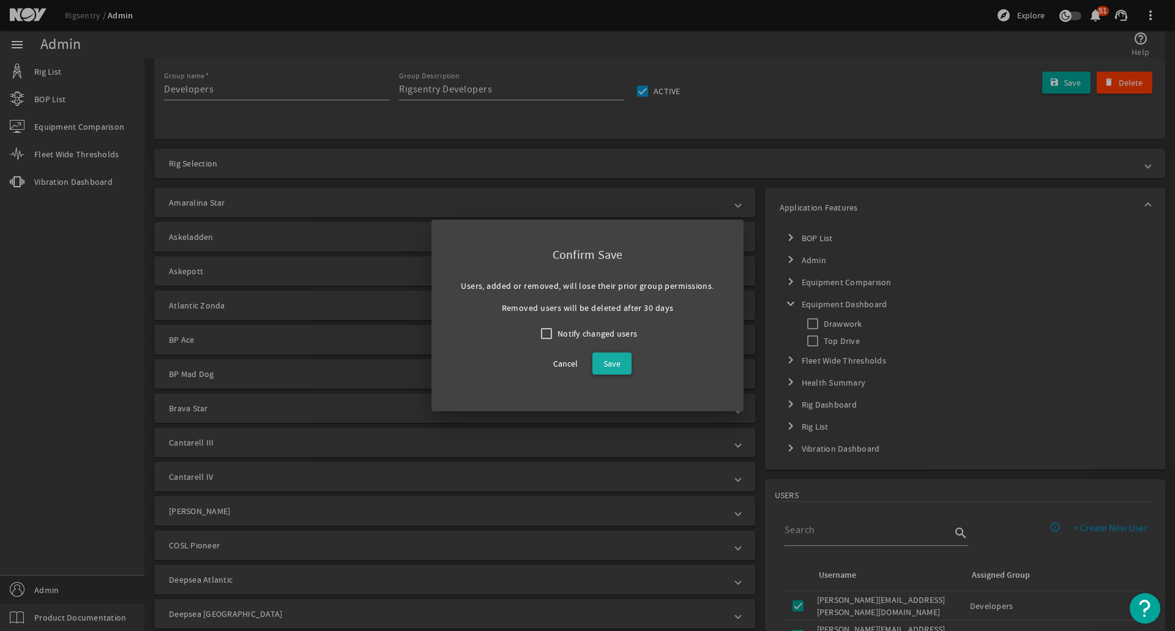
click at [614, 364] on span "Save" at bounding box center [611, 363] width 17 height 15
